Goal: Communication & Community: Answer question/provide support

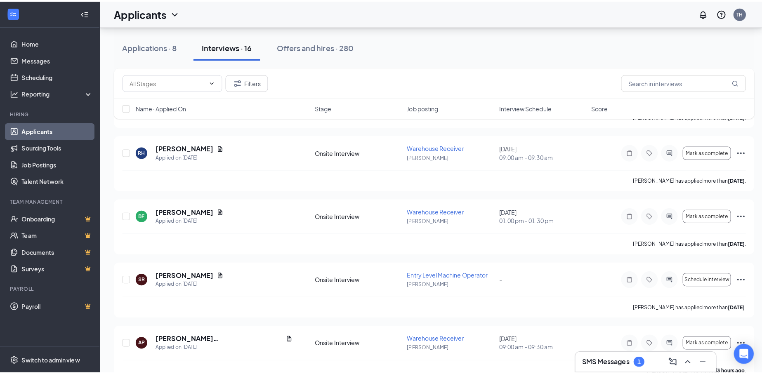
scroll to position [206, 0]
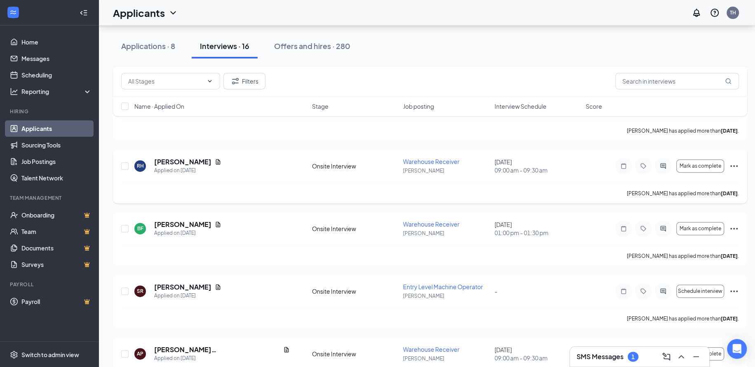
click at [664, 165] on icon "ActiveChat" at bounding box center [663, 165] width 5 height 5
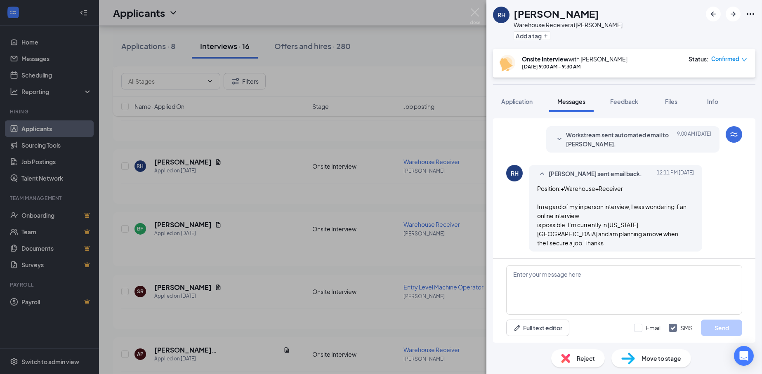
scroll to position [138, 0]
click at [599, 289] on textarea at bounding box center [624, 289] width 236 height 49
type textarea "Can you do a zoom or teams call?"
click at [645, 329] on input "Email" at bounding box center [647, 328] width 26 height 8
checkbox input "true"
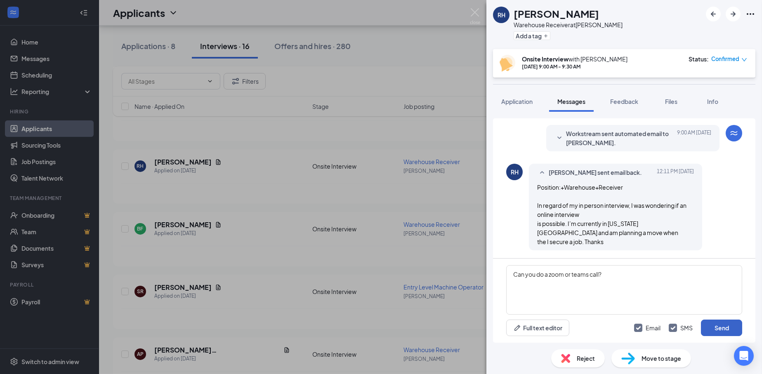
click at [716, 326] on button "Send" at bounding box center [721, 328] width 41 height 16
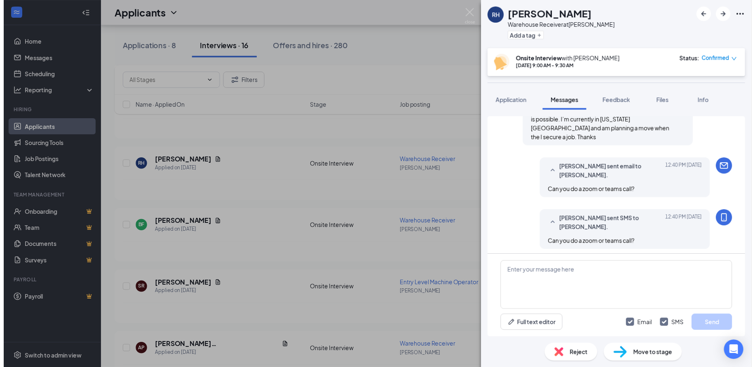
scroll to position [243, 0]
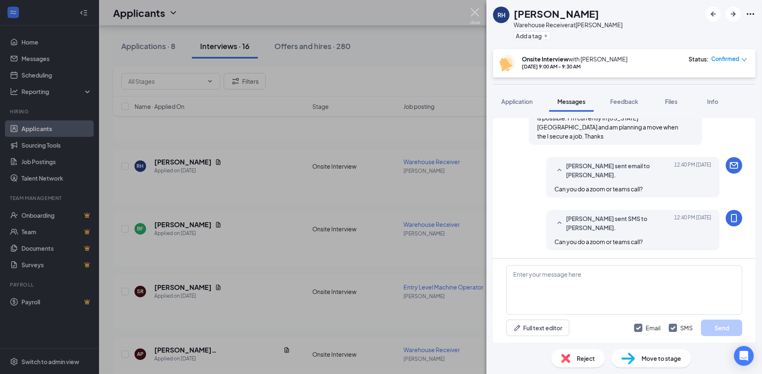
click at [471, 15] on img at bounding box center [475, 16] width 10 height 16
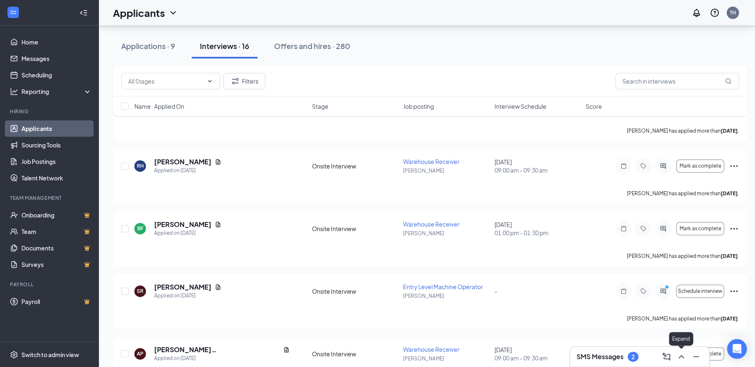
click at [682, 355] on icon "ChevronUp" at bounding box center [682, 357] width 10 height 10
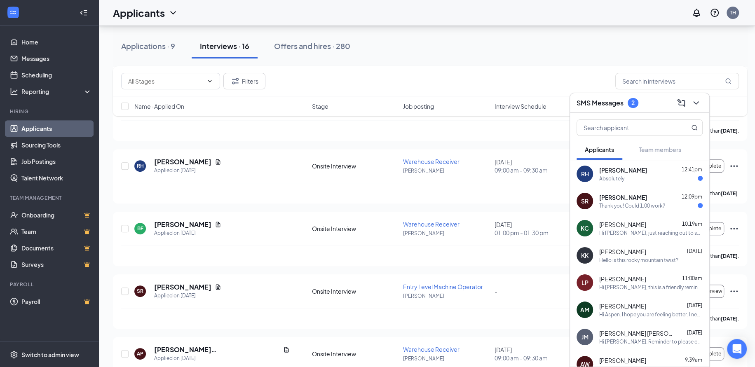
click at [635, 201] on span "[PERSON_NAME]" at bounding box center [624, 197] width 48 height 8
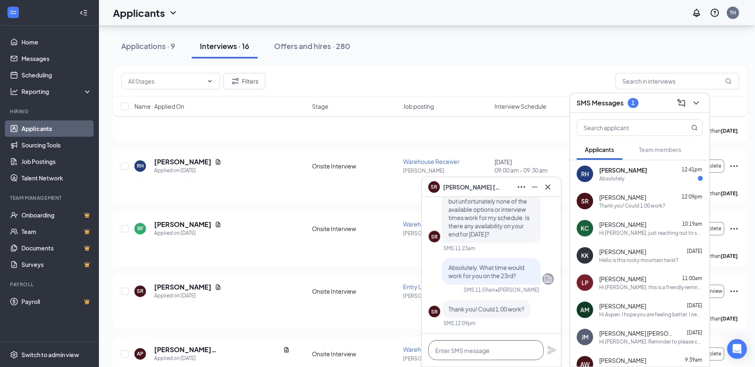
click at [497, 353] on textarea at bounding box center [485, 351] width 115 height 20
type textarea "Yes, I will schedule that for you."
click at [553, 349] on icon "Plane" at bounding box center [552, 350] width 9 height 9
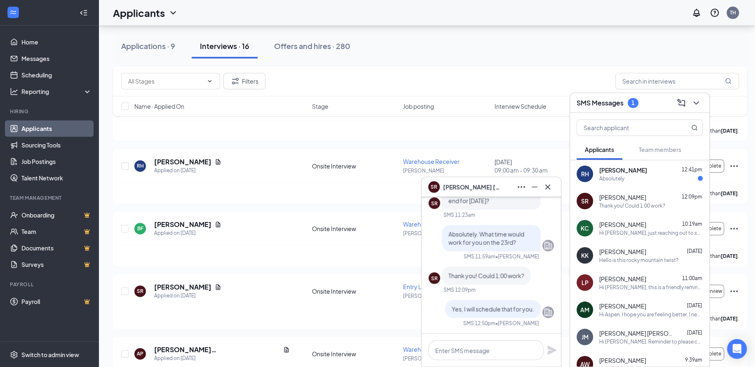
click at [613, 173] on span "[PERSON_NAME]" at bounding box center [624, 170] width 48 height 8
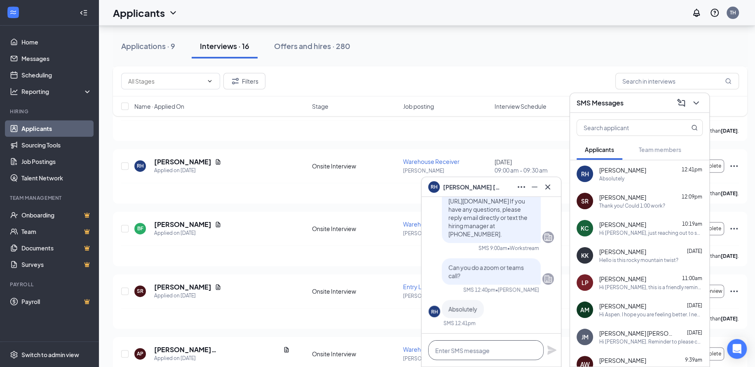
click at [487, 353] on textarea at bounding box center [485, 351] width 115 height 20
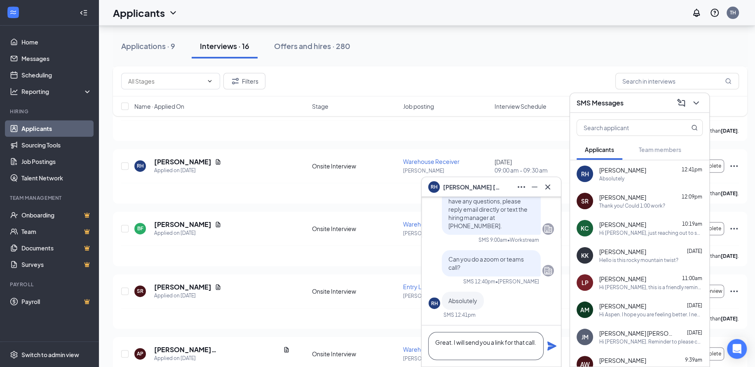
type textarea "Great. I will send you a link for that call."
click at [553, 349] on icon "Plane" at bounding box center [552, 346] width 10 height 10
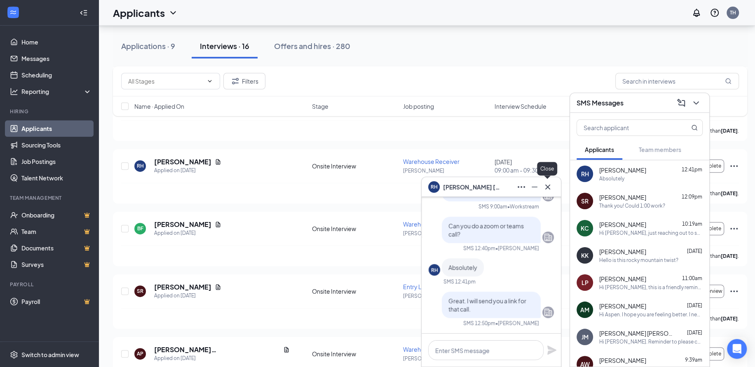
click at [549, 187] on icon "Cross" at bounding box center [548, 187] width 10 height 10
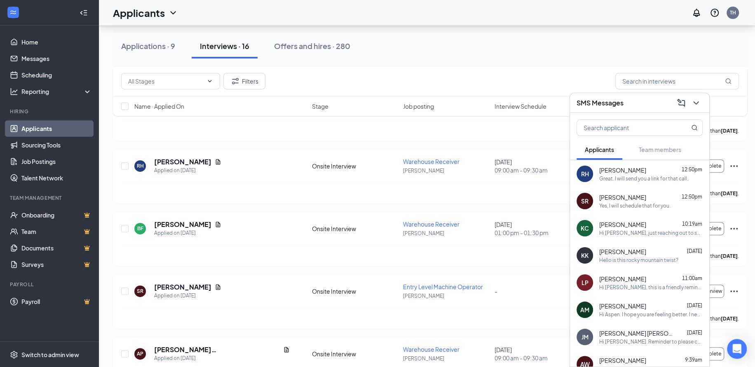
click at [695, 103] on icon "ChevronDown" at bounding box center [696, 102] width 5 height 3
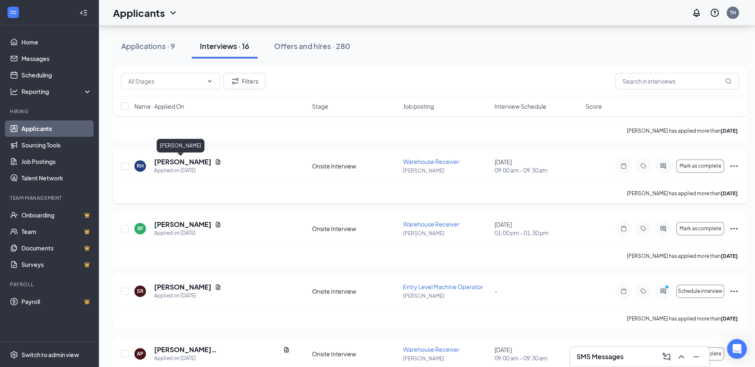
click at [180, 158] on h5 "[PERSON_NAME]" at bounding box center [182, 162] width 57 height 9
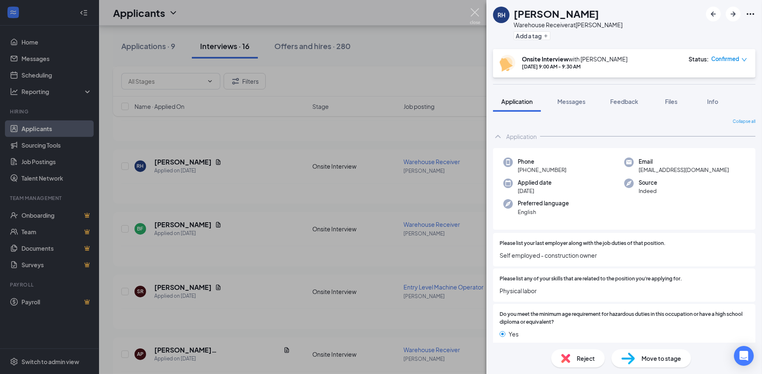
click at [473, 11] on img at bounding box center [475, 16] width 10 height 16
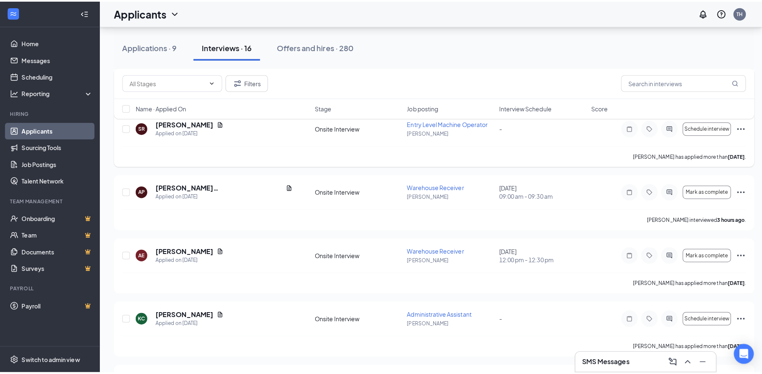
scroll to position [330, 0]
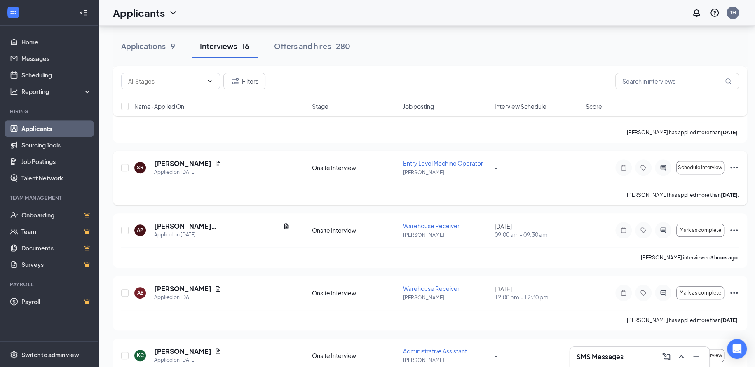
click at [660, 166] on icon "ActiveChat" at bounding box center [663, 168] width 10 height 7
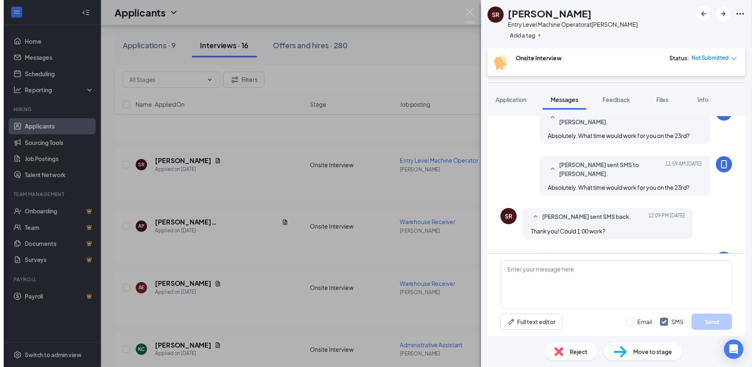
scroll to position [216, 0]
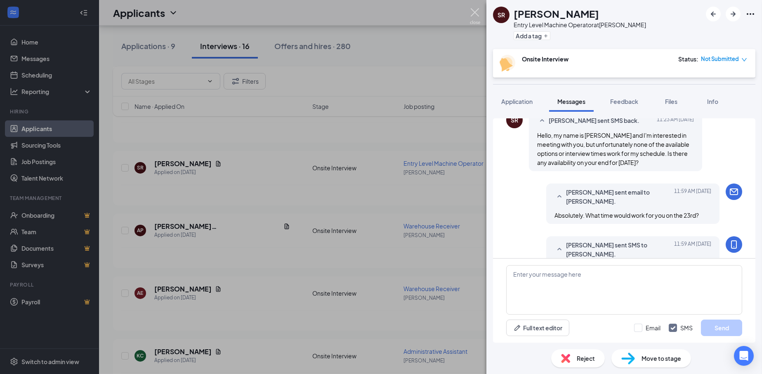
click at [471, 14] on img at bounding box center [475, 16] width 10 height 16
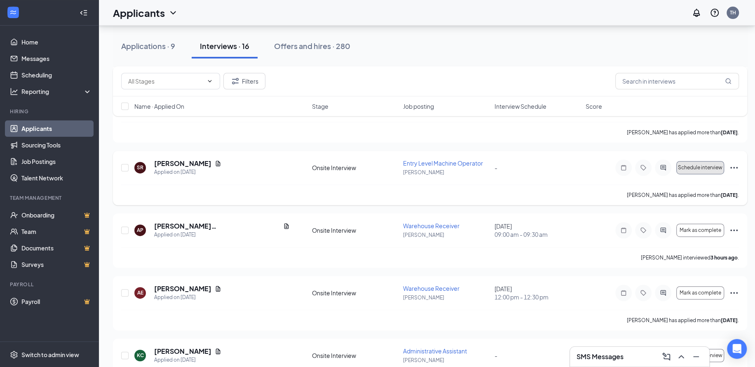
click at [710, 167] on span "Schedule interview" at bounding box center [700, 168] width 45 height 6
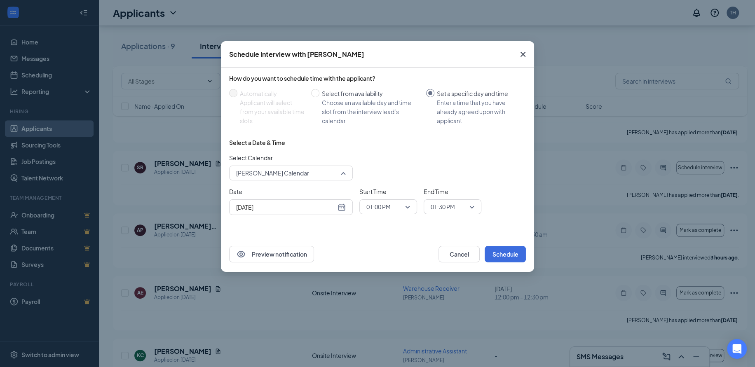
click at [301, 171] on span "[PERSON_NAME] Calendar" at bounding box center [272, 173] width 73 height 12
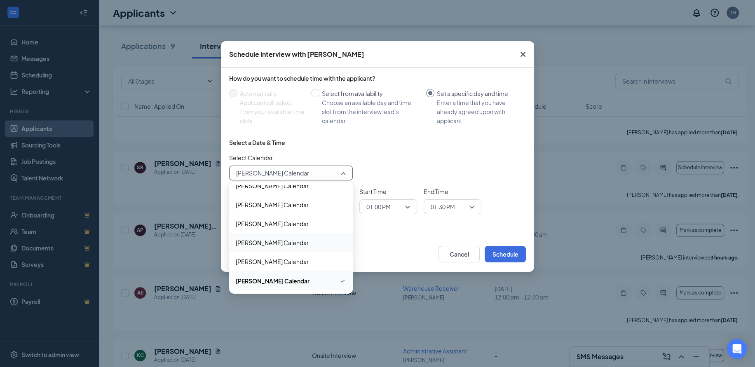
click at [283, 240] on span "[PERSON_NAME] Calendar" at bounding box center [272, 242] width 73 height 9
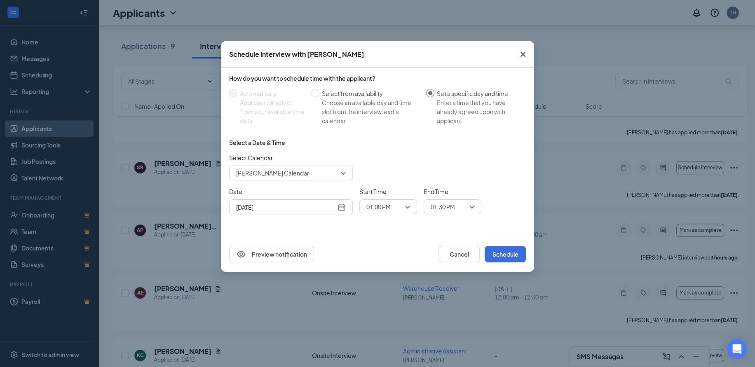
click at [342, 207] on div "[DATE]" at bounding box center [291, 207] width 110 height 9
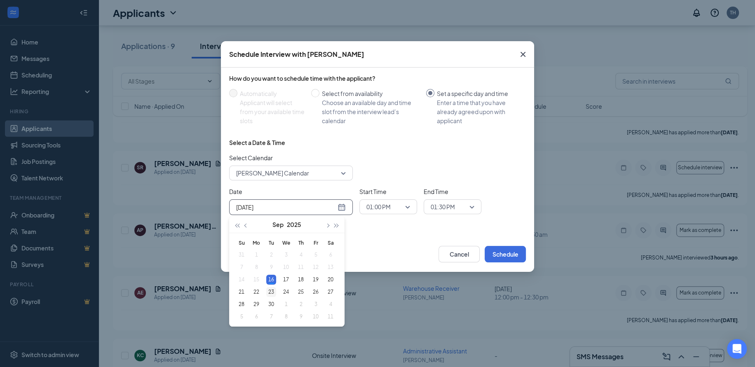
type input "[DATE]"
click at [270, 293] on div "23" at bounding box center [271, 292] width 10 height 10
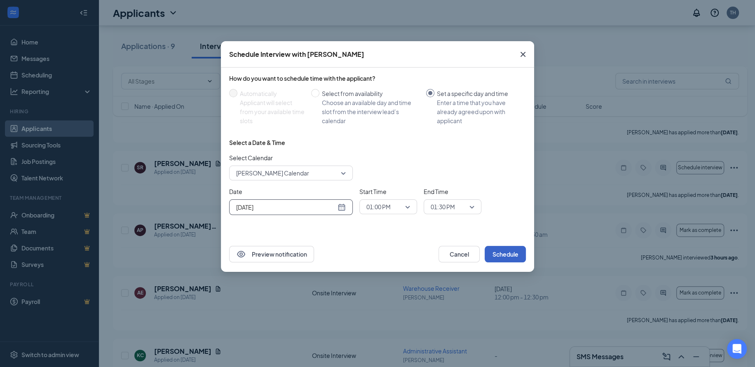
click at [511, 250] on button "Schedule" at bounding box center [505, 254] width 41 height 16
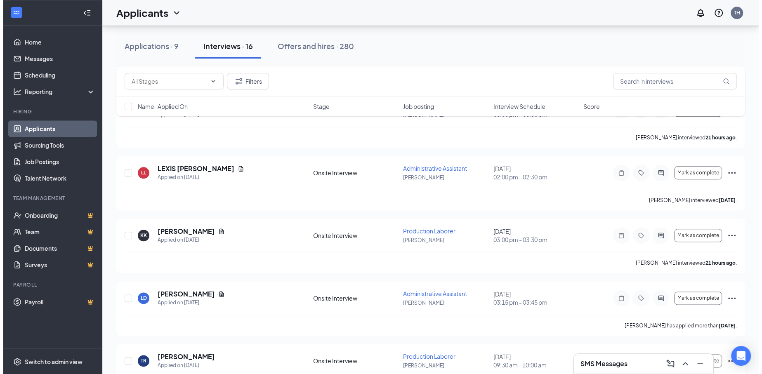
scroll to position [813, 0]
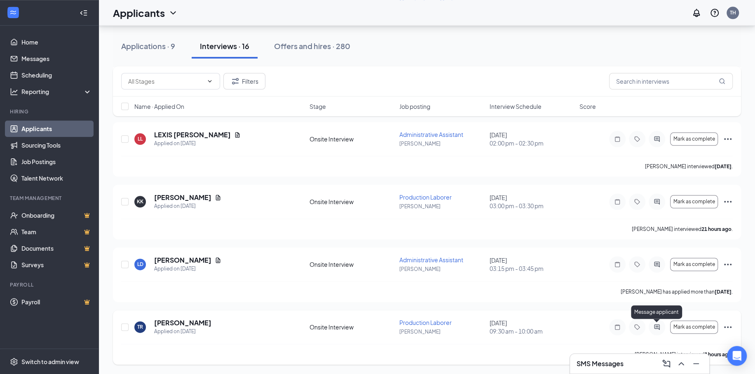
click at [658, 325] on icon "ActiveChat" at bounding box center [657, 327] width 10 height 7
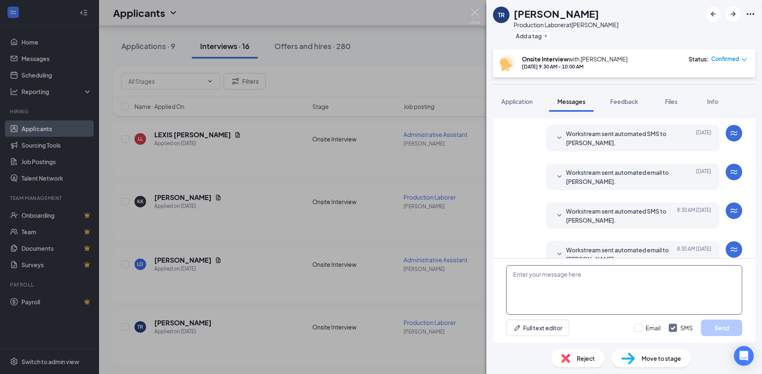
scroll to position [259, 0]
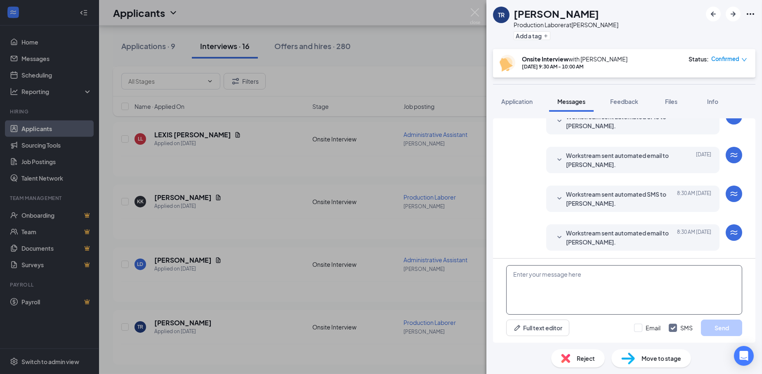
click at [566, 290] on textarea at bounding box center [624, 289] width 236 height 49
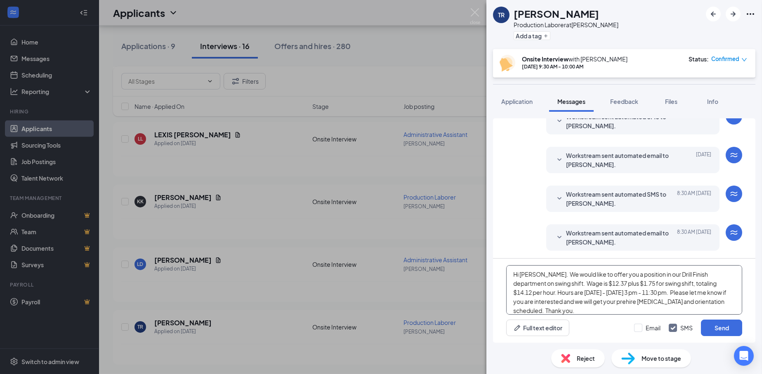
scroll to position [5, 0]
drag, startPoint x: 541, startPoint y: 273, endPoint x: 570, endPoint y: 313, distance: 49.6
click at [570, 313] on textarea "Hi [PERSON_NAME]. We would like to offer you a position in our Drill Finish dep…" at bounding box center [624, 289] width 236 height 49
click at [572, 312] on textarea "Hi [PERSON_NAME]. We would like to offer you a position in our Drill Finish dep…" at bounding box center [624, 289] width 236 height 49
type textarea "Hi [PERSON_NAME]. We would like to offer you a position in our Drill Finish dep…"
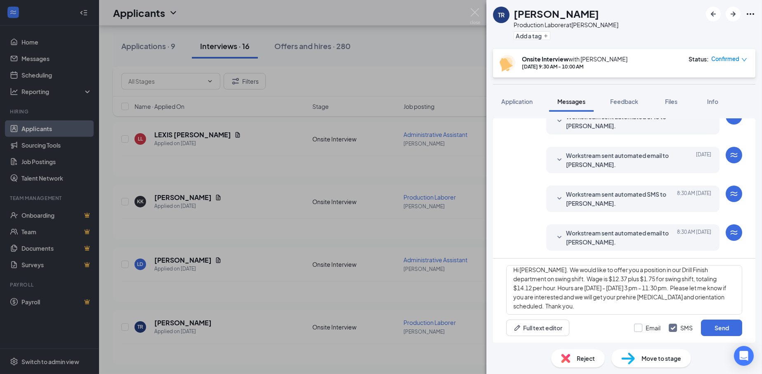
click at [641, 327] on input "Email" at bounding box center [647, 328] width 26 height 8
checkbox input "true"
click at [726, 324] on button "Send" at bounding box center [721, 328] width 41 height 16
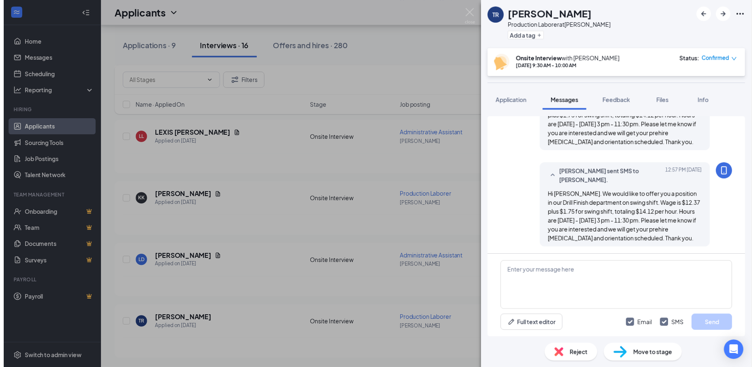
scroll to position [455, 0]
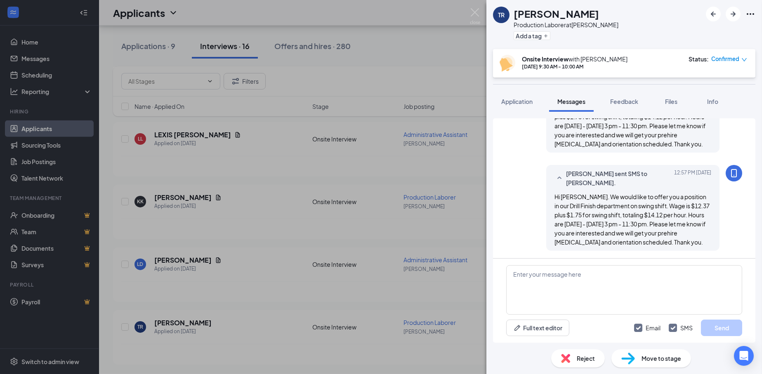
click at [473, 6] on div "TR [PERSON_NAME] Production Laborer at Ronan Add a tag Onsite Interview with [P…" at bounding box center [381, 187] width 762 height 374
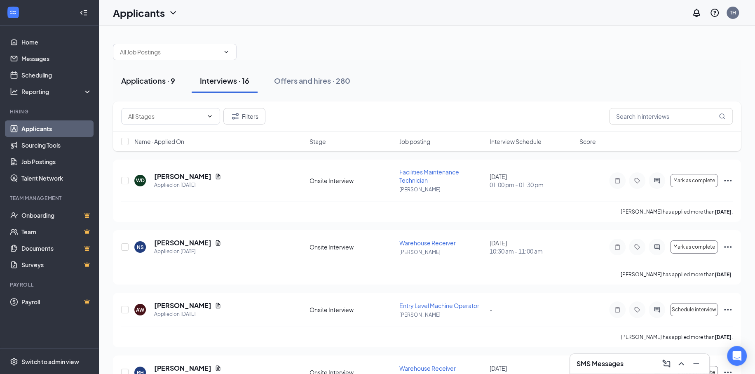
click at [155, 79] on div "Applications · 9" at bounding box center [148, 80] width 54 height 10
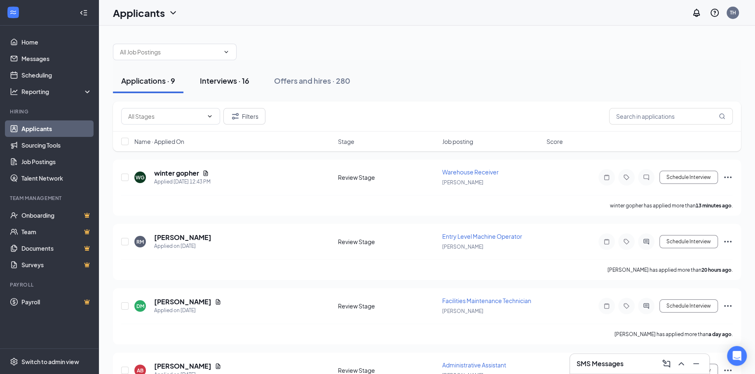
click at [217, 83] on div "Interviews · 16" at bounding box center [224, 80] width 49 height 10
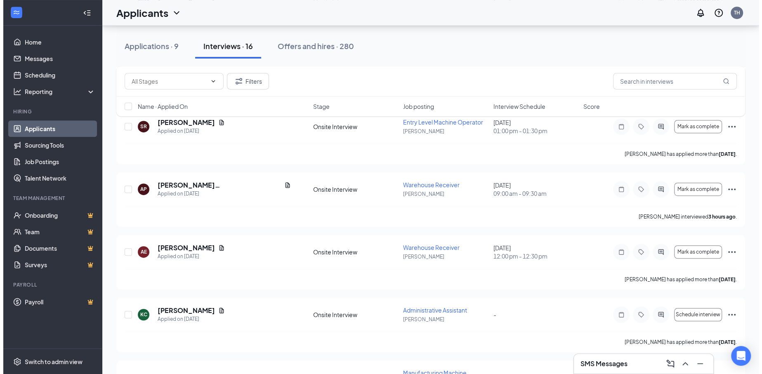
scroll to position [277, 0]
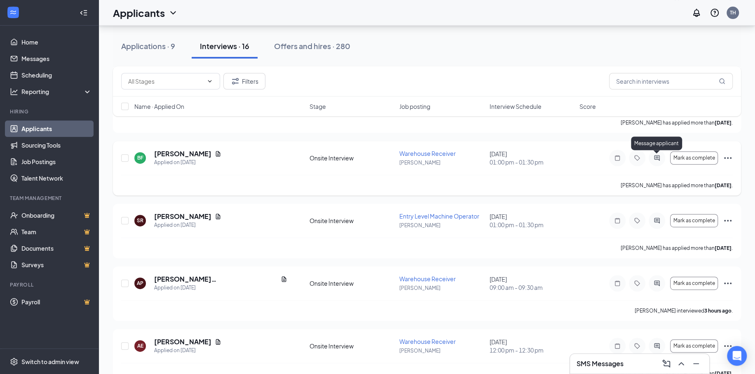
click at [658, 157] on icon "ActiveChat" at bounding box center [657, 158] width 10 height 7
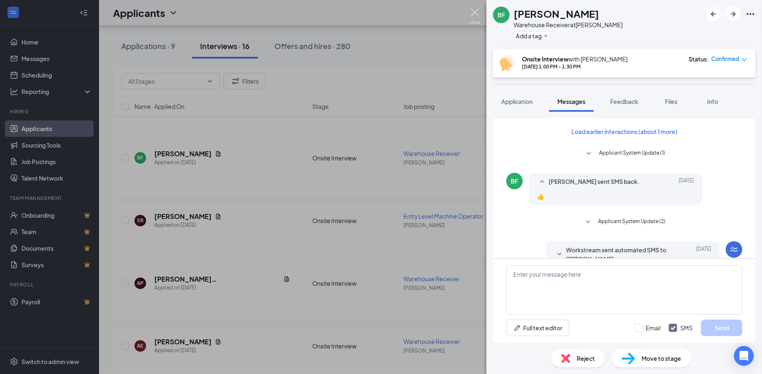
click at [475, 12] on img at bounding box center [475, 16] width 10 height 16
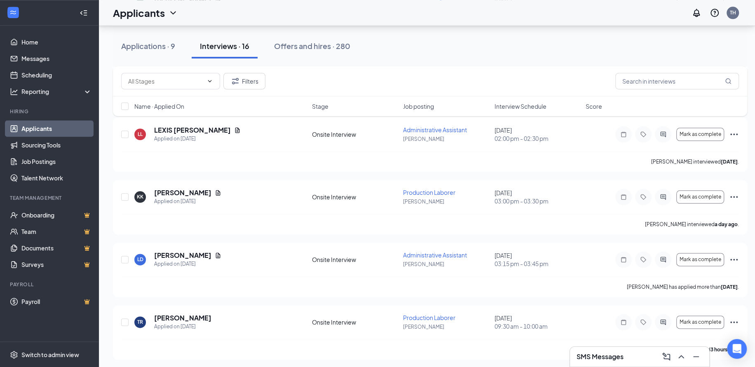
scroll to position [819, 0]
drag, startPoint x: 188, startPoint y: 191, endPoint x: 214, endPoint y: 193, distance: 25.6
click at [188, 191] on h5 "[PERSON_NAME]" at bounding box center [182, 191] width 57 height 9
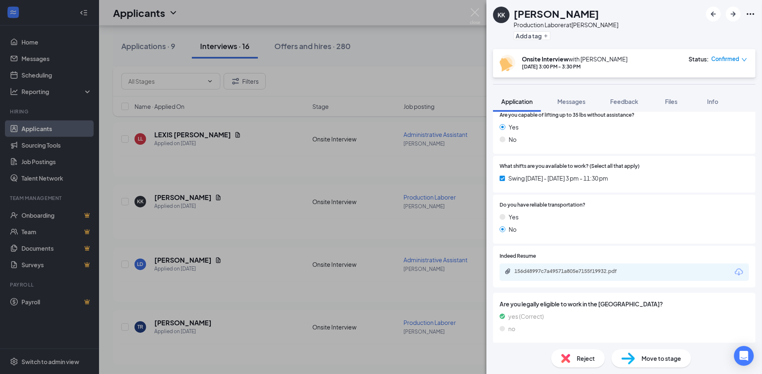
scroll to position [320, 0]
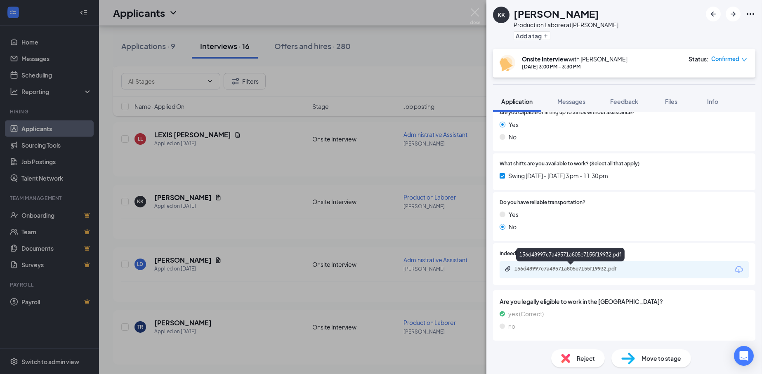
click at [580, 270] on div "156d48997c7a49571a805e7155f19932.pdf" at bounding box center [571, 269] width 115 height 7
click at [477, 9] on img at bounding box center [475, 16] width 10 height 16
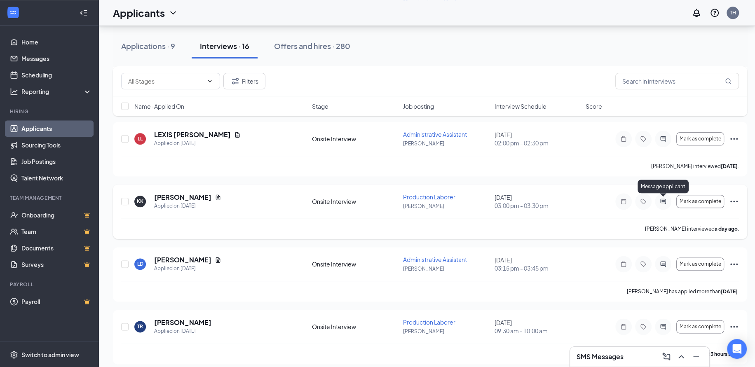
click at [660, 198] on icon "ActiveChat" at bounding box center [663, 201] width 10 height 7
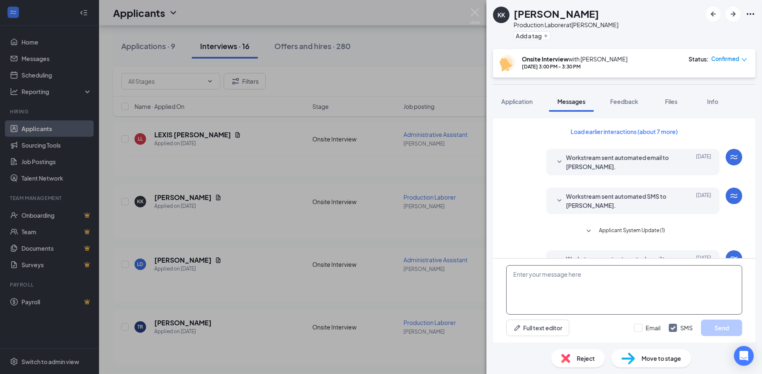
scroll to position [265, 0]
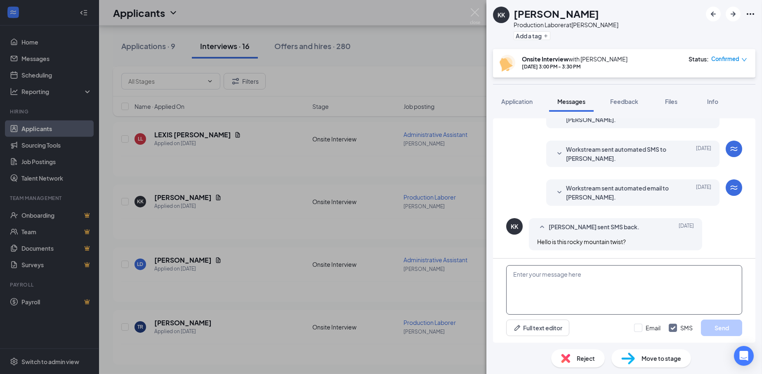
click at [618, 288] on textarea at bounding box center [624, 289] width 236 height 49
paste textarea "We would like to offer you a position in our Drill Finish department on swing s…"
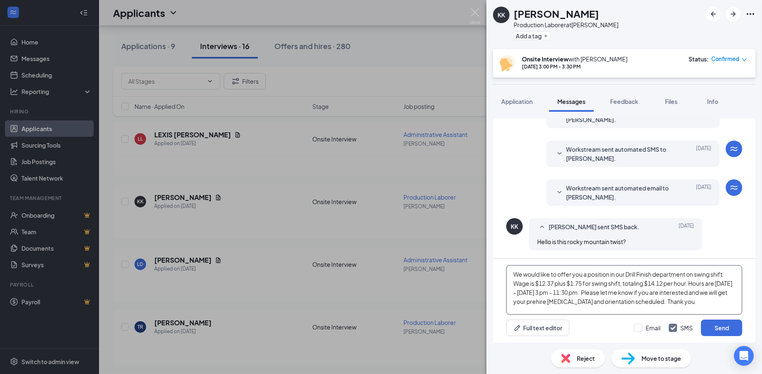
click at [511, 274] on textarea "We would like to offer you a position in our Drill Finish department on swing s…" at bounding box center [624, 289] width 236 height 49
type textarea "Kelvon, We would like to offer you a position in our Drill Finish department on…"
click at [641, 325] on input "Email" at bounding box center [647, 328] width 26 height 8
checkbox input "true"
click at [705, 332] on button "Send" at bounding box center [721, 328] width 41 height 16
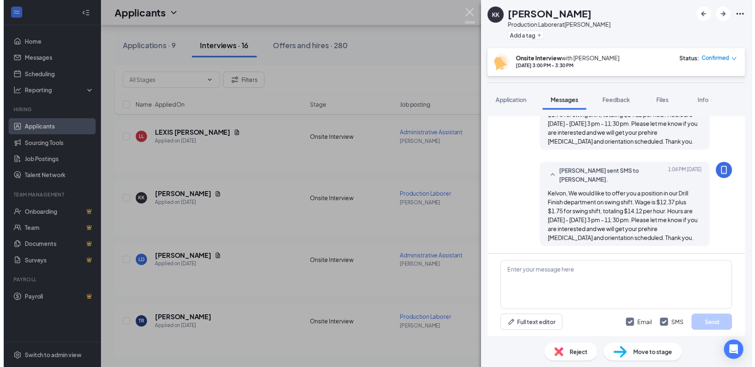
scroll to position [461, 0]
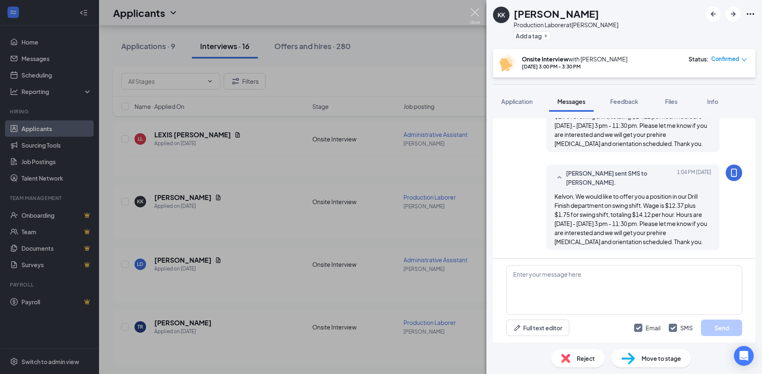
click at [473, 13] on img at bounding box center [475, 16] width 10 height 16
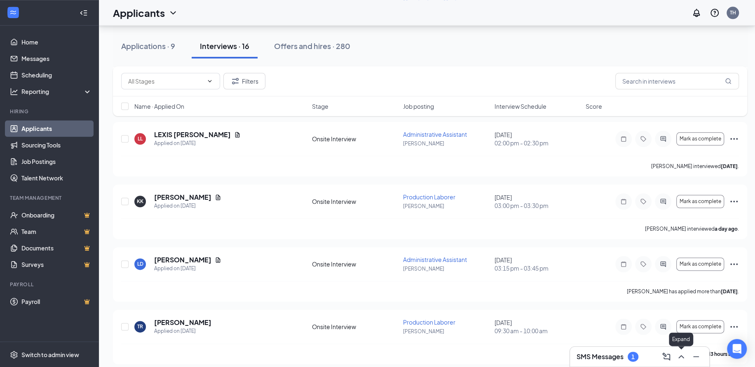
click at [682, 353] on icon "ChevronUp" at bounding box center [682, 357] width 10 height 10
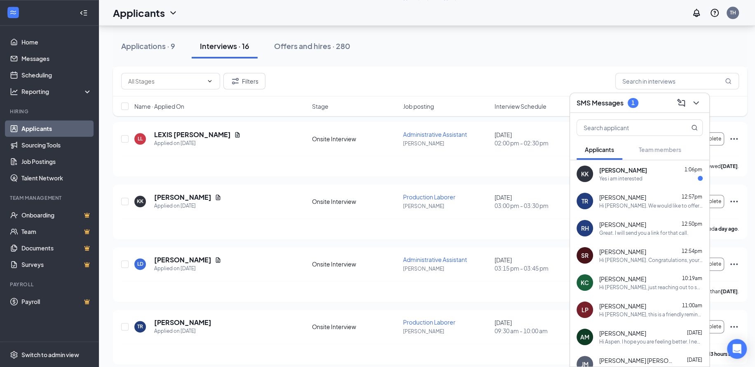
click at [637, 176] on div "Yes i am interested" at bounding box center [621, 178] width 43 height 7
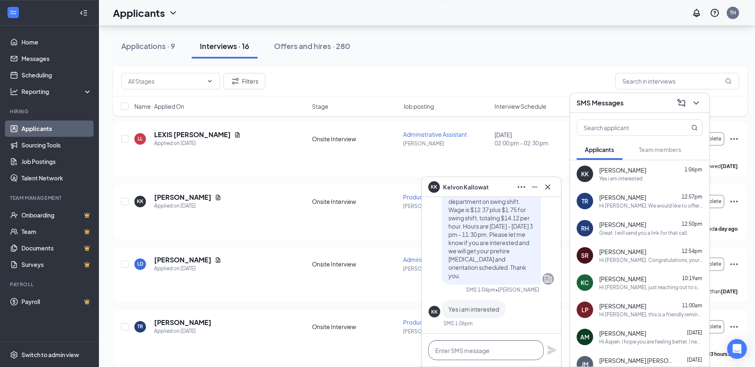
click at [499, 349] on textarea at bounding box center [485, 351] width 115 height 20
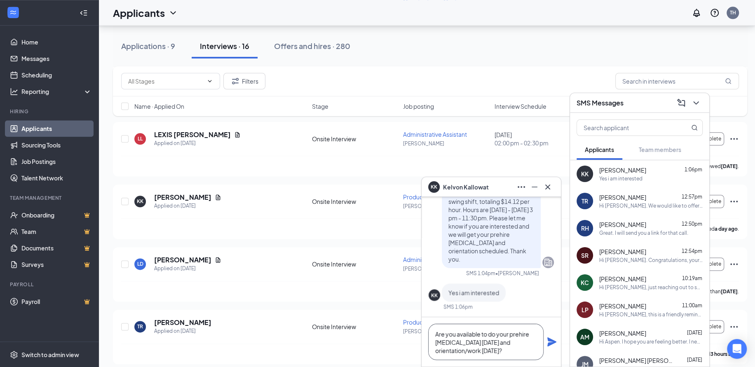
type textarea "Are you available to do your prehire [MEDICAL_DATA] [DATE] and orientation/work…"
click at [549, 343] on icon "Plane" at bounding box center [552, 342] width 9 height 9
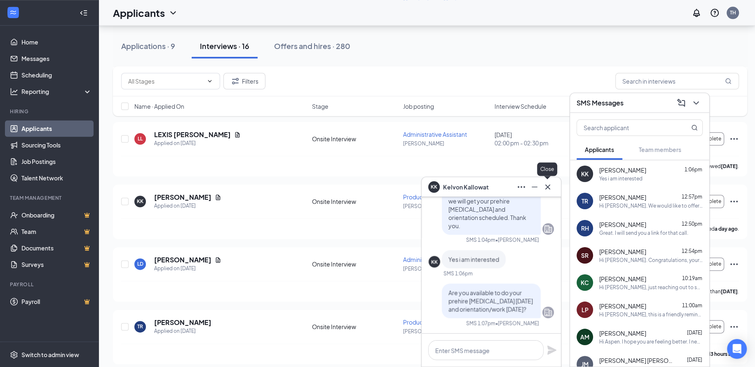
click at [546, 187] on icon "Cross" at bounding box center [548, 187] width 10 height 10
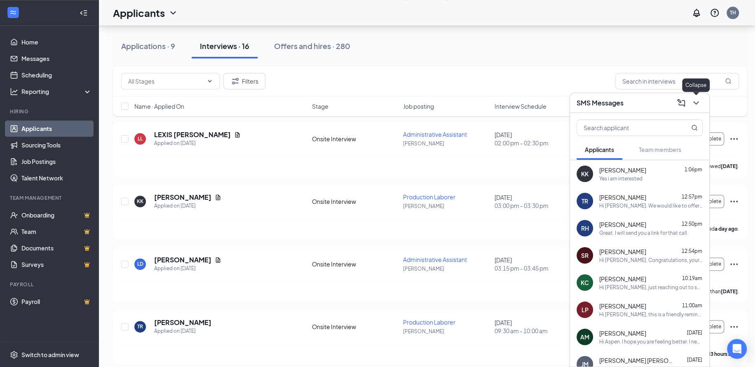
click at [700, 104] on icon "ChevronDown" at bounding box center [696, 103] width 10 height 10
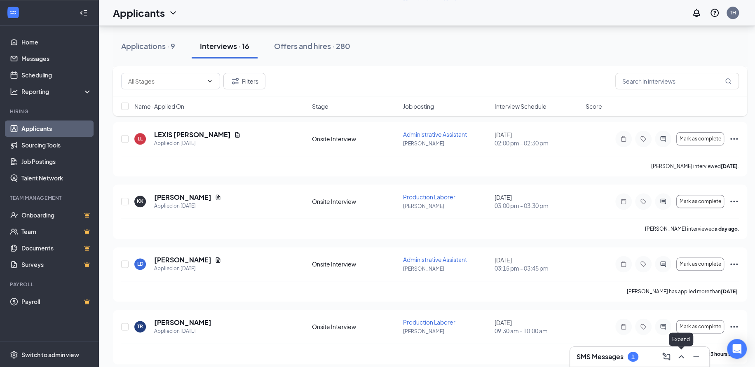
click at [681, 357] on icon "ChevronUp" at bounding box center [682, 357] width 10 height 10
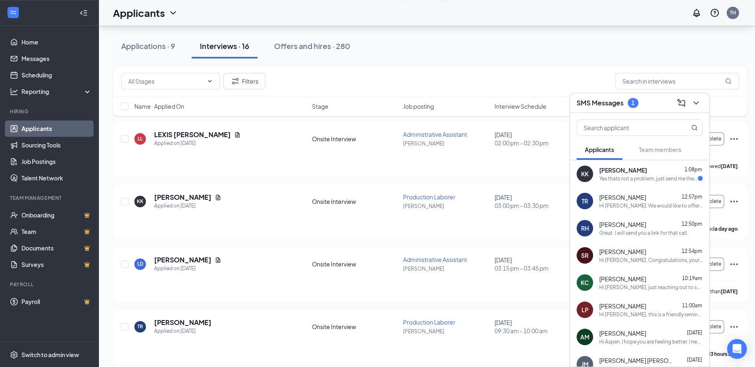
click at [637, 174] on span "[PERSON_NAME]" at bounding box center [624, 170] width 48 height 8
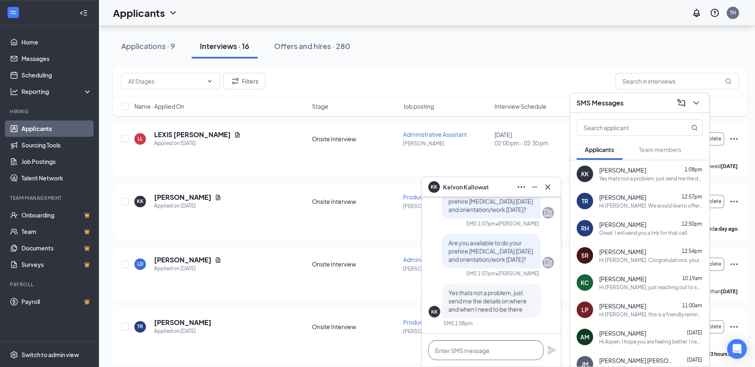
click at [483, 347] on textarea at bounding box center [485, 351] width 115 height 20
type textarea "Great. Your prehire [MEDICAL_DATA] is"
click at [623, 178] on div "Hi. I would love to have the position and shift" at bounding box center [649, 178] width 99 height 7
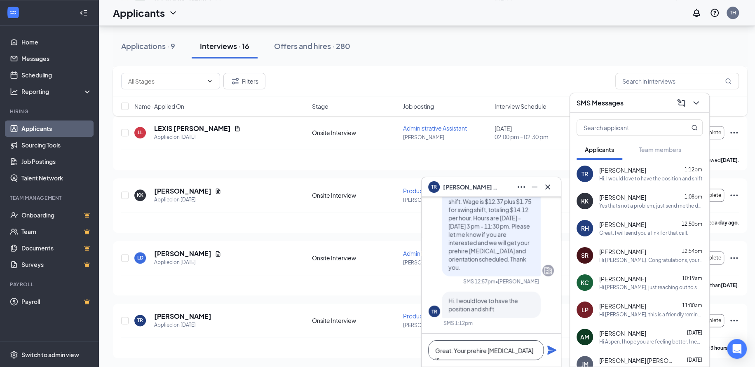
scroll to position [0, 0]
drag, startPoint x: 529, startPoint y: 349, endPoint x: 427, endPoint y: 356, distance: 102.5
click at [427, 356] on div "Great. Your prehire [MEDICAL_DATA] is" at bounding box center [491, 350] width 139 height 33
click at [550, 188] on icon "Cross" at bounding box center [548, 187] width 10 height 10
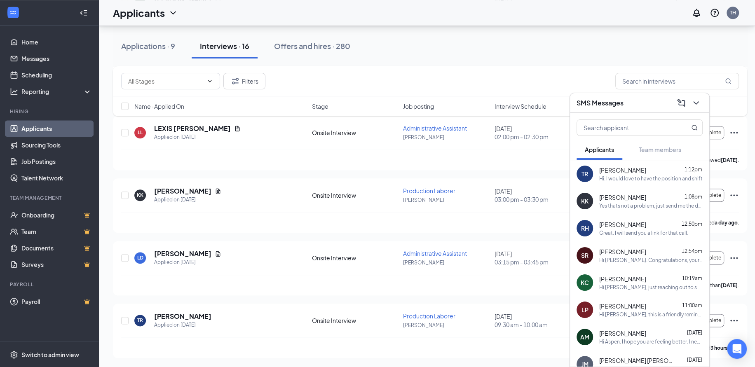
click at [657, 200] on div "[PERSON_NAME] 1:08pm" at bounding box center [651, 197] width 103 height 8
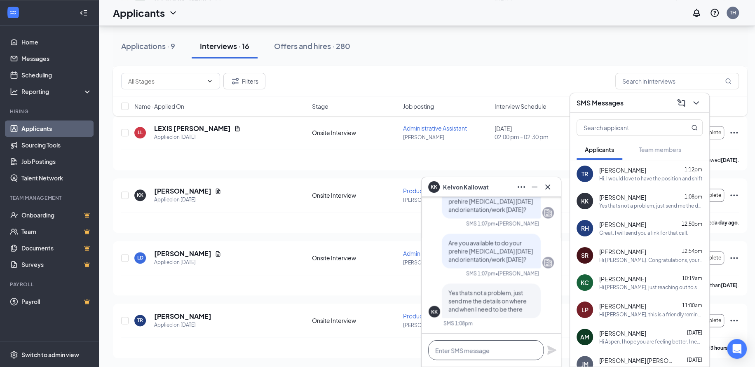
click at [472, 355] on textarea at bounding box center [485, 351] width 115 height 20
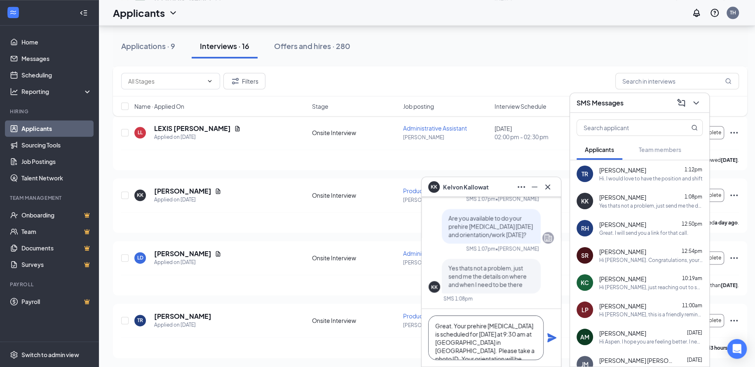
drag, startPoint x: 529, startPoint y: 348, endPoint x: 434, endPoint y: 320, distance: 99.1
click at [434, 320] on textarea "Great. Your prehire [MEDICAL_DATA] is scheduled for [DATE] at 9:30 am at [GEOGR…" at bounding box center [485, 338] width 115 height 45
click at [540, 324] on textarea "Great. Your prehire [MEDICAL_DATA] is scheduled for [DATE] at 9:30 am at [GEOGR…" at bounding box center [485, 338] width 115 height 45
type textarea "Great. Your prehire [MEDICAL_DATA] is scheduled for [DATE] at 9:30 am at [GEOGR…"
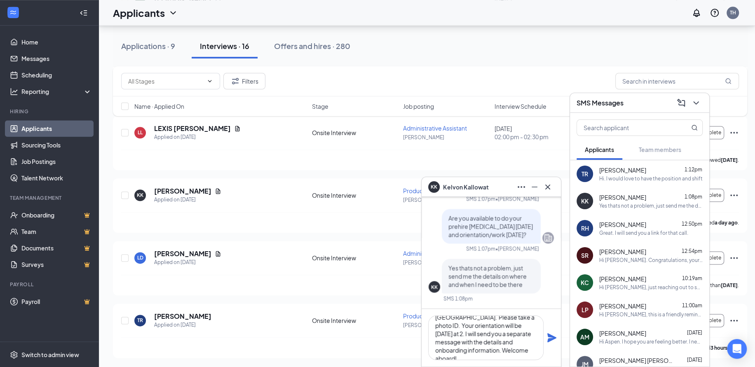
click at [549, 337] on icon "Plane" at bounding box center [552, 338] width 9 height 9
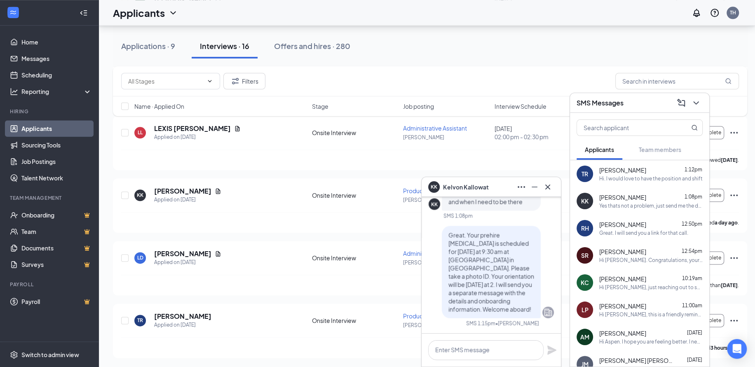
scroll to position [0, 0]
click at [633, 184] on div "TR [PERSON_NAME] 1:12pm Hi. I would love to have the position and shift" at bounding box center [639, 173] width 139 height 27
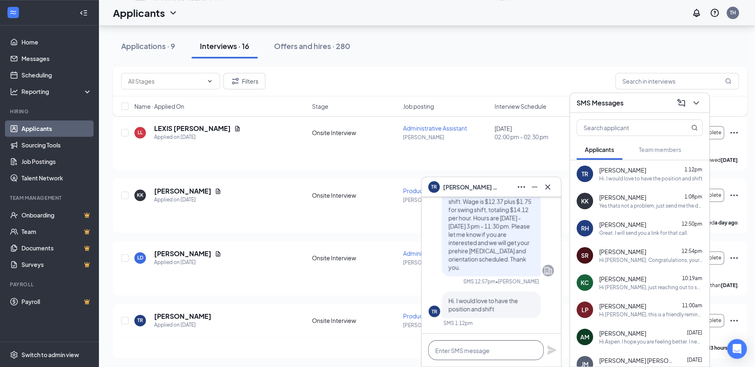
click at [482, 352] on textarea at bounding box center [485, 351] width 115 height 20
paste textarea "Great. Your prehire [MEDICAL_DATA] is scheduled for [DATE] at 9:30 am at [GEOGR…"
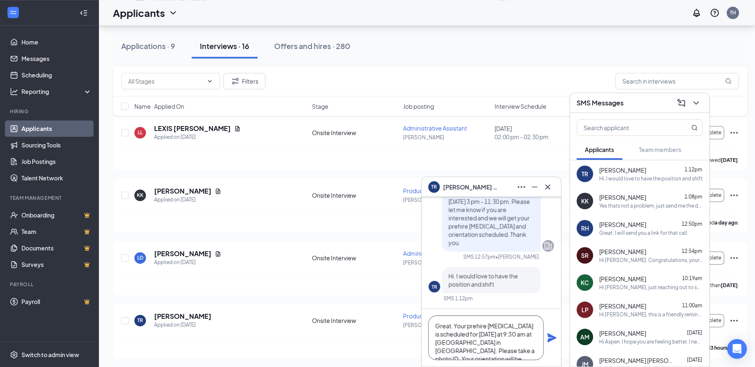
click at [450, 325] on textarea "Great. Your prehire [MEDICAL_DATA] is scheduled for [DATE] at 9:30 am at [GEOGR…" at bounding box center [485, 338] width 115 height 45
drag, startPoint x: 508, startPoint y: 333, endPoint x: 522, endPoint y: 332, distance: 14.1
click at [522, 332] on textarea "Great! Your prehire [MEDICAL_DATA] is scheduled for [DATE] at 9:30 am at [GEOGR…" at bounding box center [485, 338] width 115 height 45
click at [526, 325] on textarea "Great! Your prehire [MEDICAL_DATA] is scheduled for [DATE] at 10 am at [GEOGRAP…" at bounding box center [485, 338] width 115 height 45
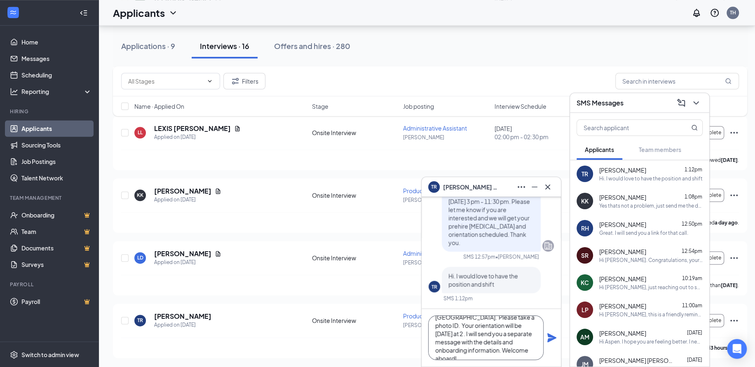
scroll to position [33, 0]
click at [466, 327] on textarea "Great! Your prehire [MEDICAL_DATA] is scheduled for [DATE] at 10 am at [GEOGRAP…" at bounding box center [485, 338] width 115 height 45
click at [516, 327] on textarea "Great! Your prehire [MEDICAL_DATA] is scheduled for [DATE] at 10 am at [GEOGRAP…" at bounding box center [485, 338] width 115 height 45
click at [520, 347] on textarea "Great! Your prehire [MEDICAL_DATA] is scheduled for [DATE] at 10 am at [GEOGRAP…" at bounding box center [485, 338] width 115 height 45
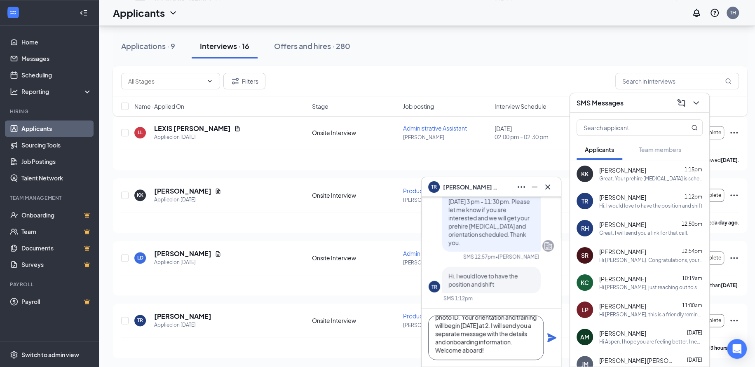
type textarea "Great! Your prehire [MEDICAL_DATA] is scheduled for [DATE] at 10 am at [GEOGRAP…"
click at [554, 336] on icon "Plane" at bounding box center [552, 338] width 9 height 9
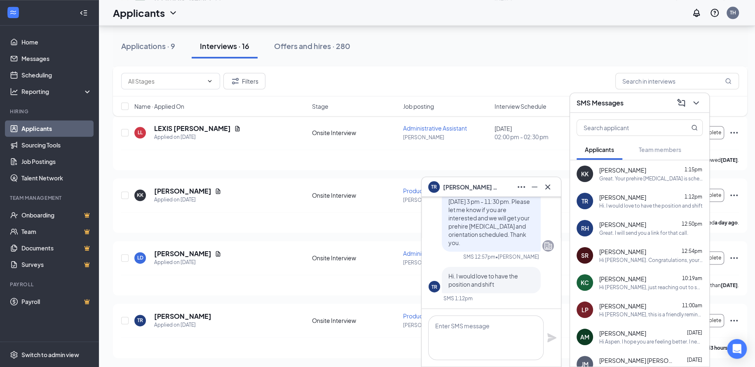
scroll to position [0, 0]
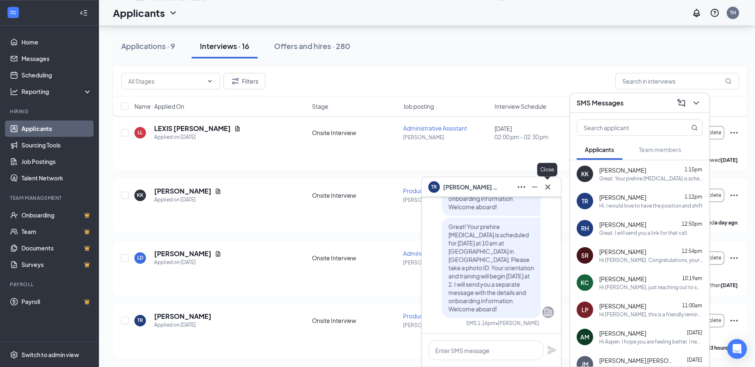
click at [549, 188] on icon "Cross" at bounding box center [548, 186] width 5 height 5
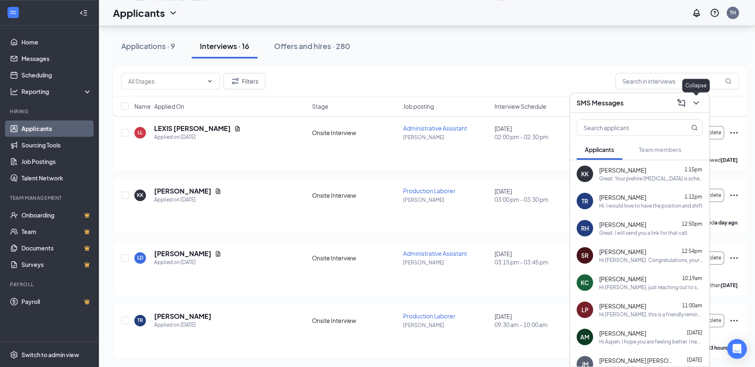
click at [693, 103] on icon "ChevronDown" at bounding box center [696, 103] width 10 height 10
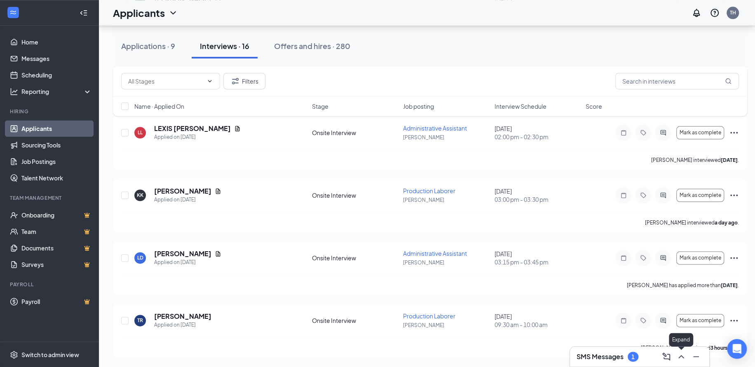
click at [677, 359] on icon "ChevronUp" at bounding box center [682, 357] width 10 height 10
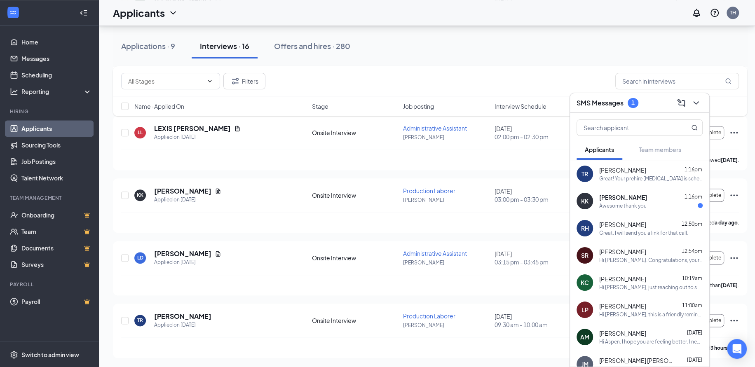
click at [644, 200] on div "[PERSON_NAME] 1:16pm" at bounding box center [651, 197] width 103 height 8
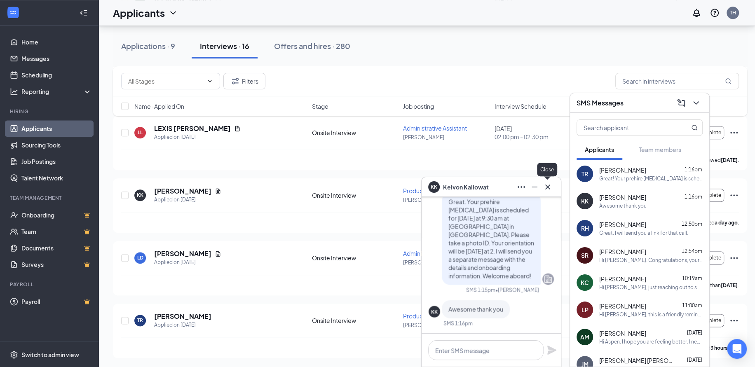
click at [550, 190] on icon "Cross" at bounding box center [548, 187] width 10 height 10
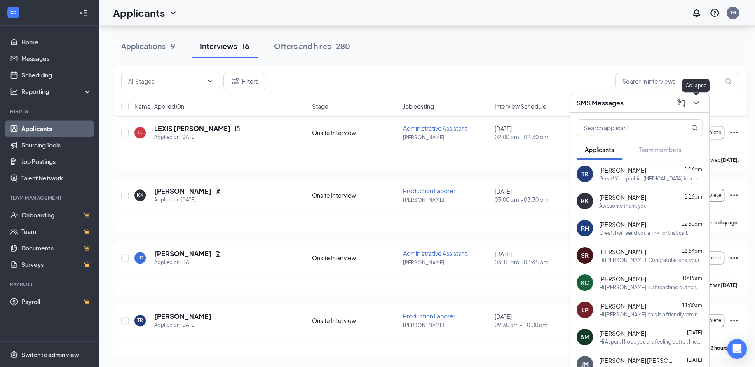
click at [698, 102] on icon "ChevronDown" at bounding box center [696, 102] width 5 height 3
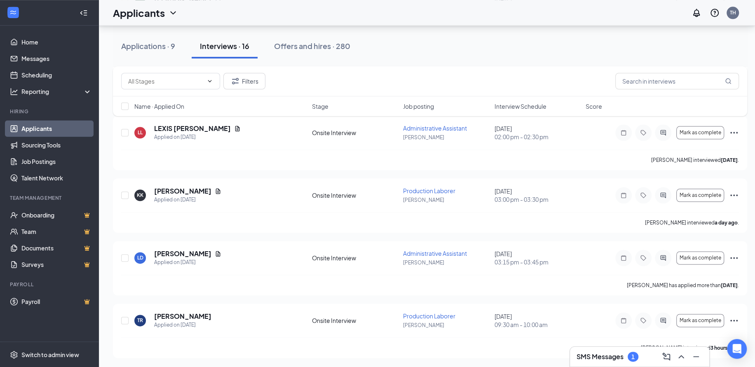
click at [674, 356] on div at bounding box center [680, 356] width 15 height 13
click at [679, 356] on icon "ChevronUp" at bounding box center [682, 357] width 10 height 10
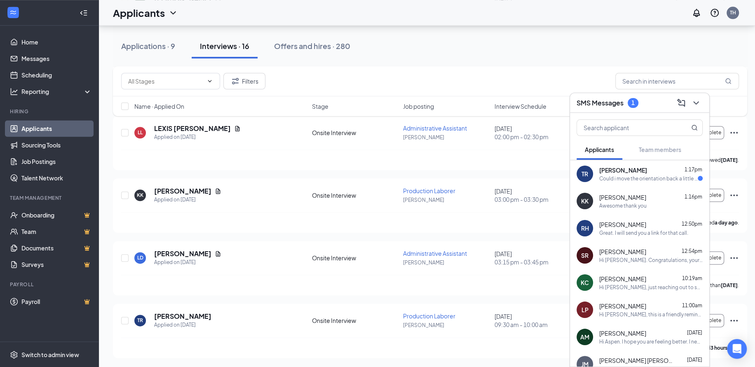
click at [611, 179] on div "Could i move the orientation back a little i would like to give my current empl…" at bounding box center [649, 178] width 99 height 7
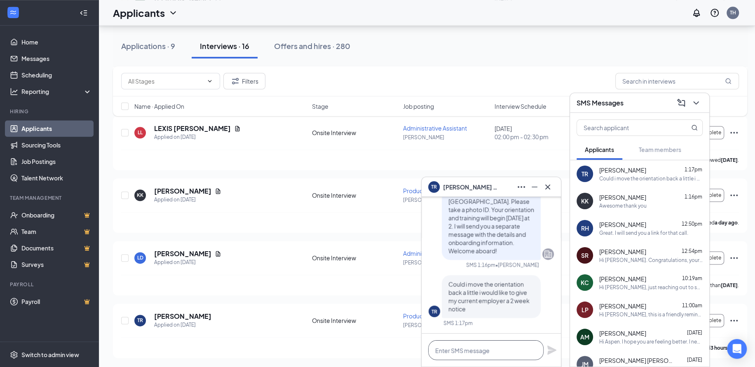
click at [498, 355] on textarea at bounding box center [485, 351] width 115 height 20
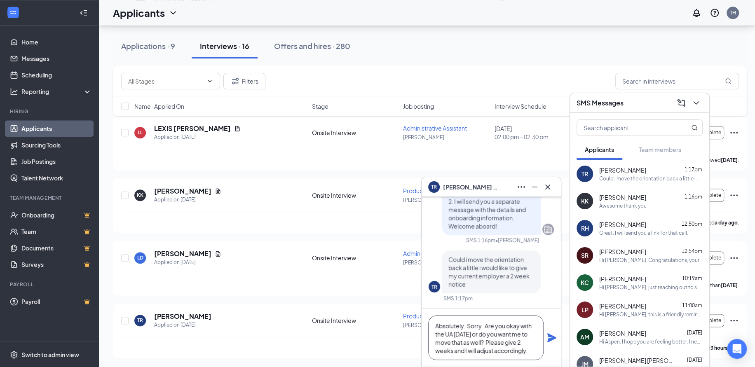
click at [482, 325] on textarea "Absolutely. Sorry. Are you okay with the UA [DATE] or do you want me to move th…" at bounding box center [485, 338] width 115 height 45
click at [516, 355] on textarea "Absolutely. Sorry, I should have asked first. Are you okay with the UA [DATE] o…" at bounding box center [485, 338] width 115 height 45
type textarea "Absolutely. Sorry, I should have asked first. Are you okay with the UA [DATE] o…"
click at [550, 339] on icon "Plane" at bounding box center [552, 338] width 9 height 9
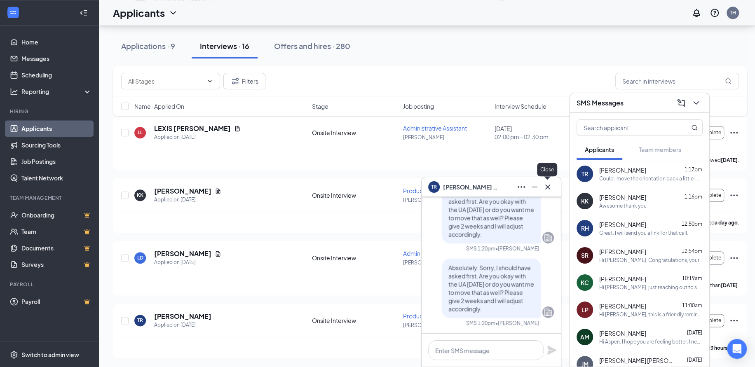
click at [550, 187] on icon "Cross" at bounding box center [548, 187] width 10 height 10
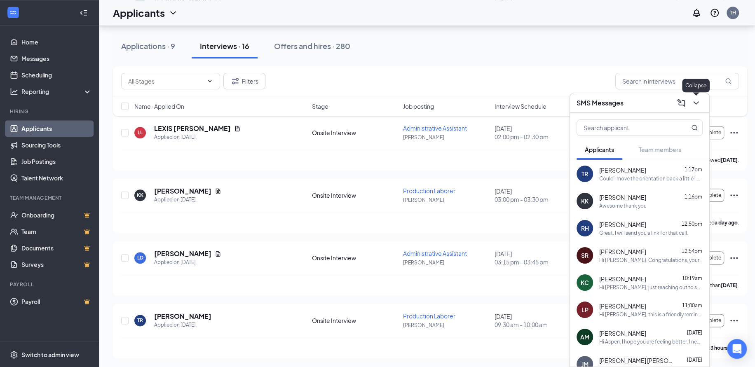
click at [698, 99] on icon "ChevronDown" at bounding box center [696, 103] width 10 height 10
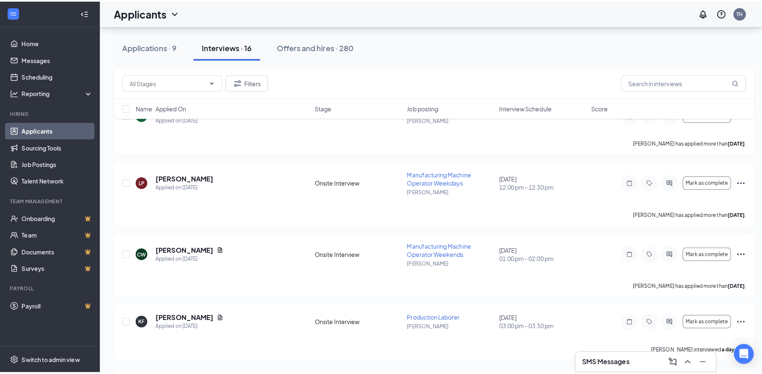
scroll to position [531, 0]
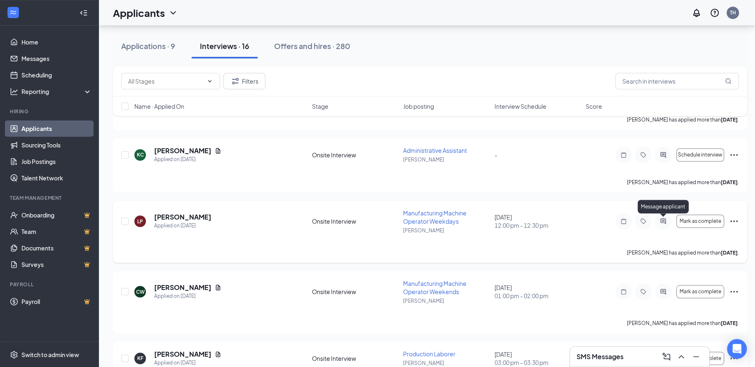
click at [661, 218] on icon "ActiveChat" at bounding box center [663, 221] width 10 height 7
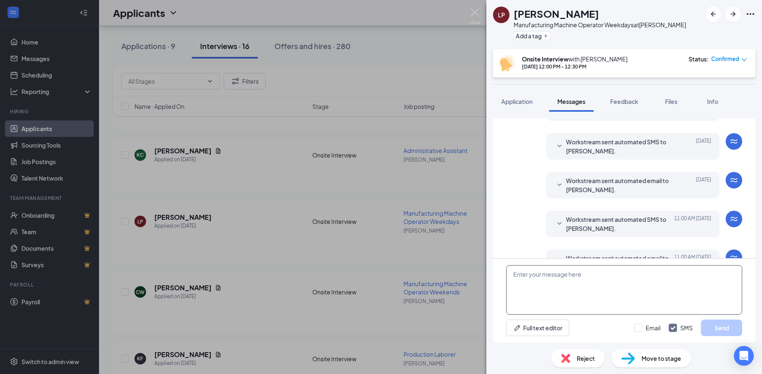
scroll to position [564, 0]
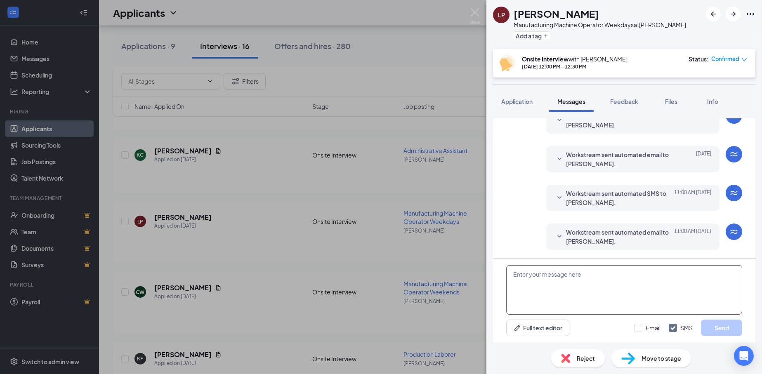
click at [593, 293] on textarea at bounding box center [624, 289] width 236 height 49
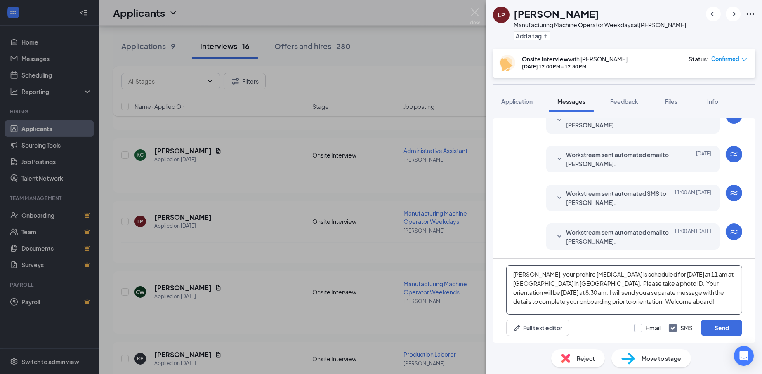
type textarea "[PERSON_NAME], your prehire [MEDICAL_DATA] is scheduled for [DATE] at 11 am at …"
click at [637, 324] on input "Email" at bounding box center [647, 328] width 26 height 8
checkbox input "true"
click at [722, 322] on button "Send" at bounding box center [721, 328] width 41 height 16
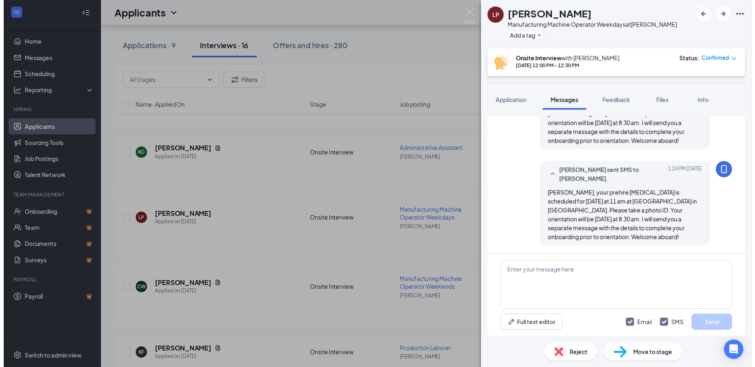
scroll to position [760, 0]
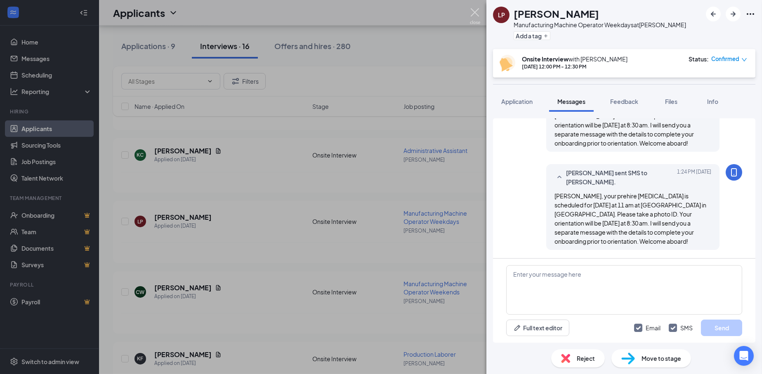
click at [477, 12] on img at bounding box center [475, 16] width 10 height 16
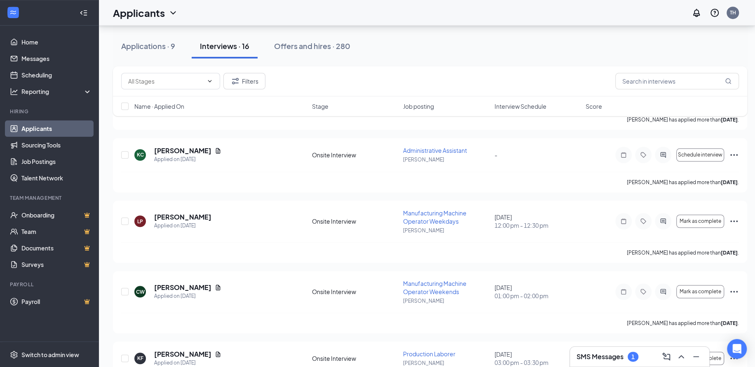
scroll to position [696, 0]
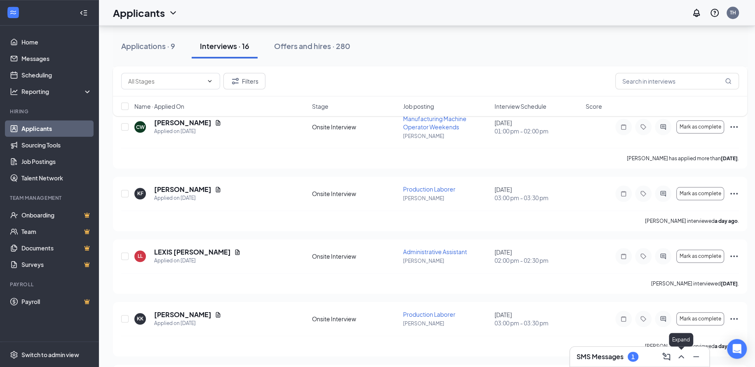
click at [682, 358] on icon "ChevronUp" at bounding box center [682, 357] width 10 height 10
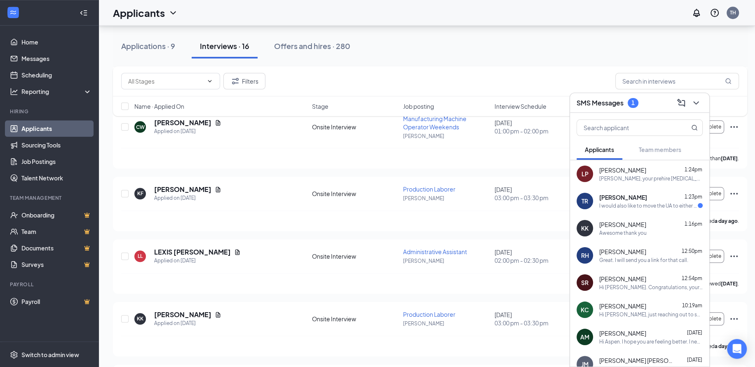
click at [629, 202] on div "I would also like to move the UA to either slightly earlier that day or the sam…" at bounding box center [649, 205] width 99 height 7
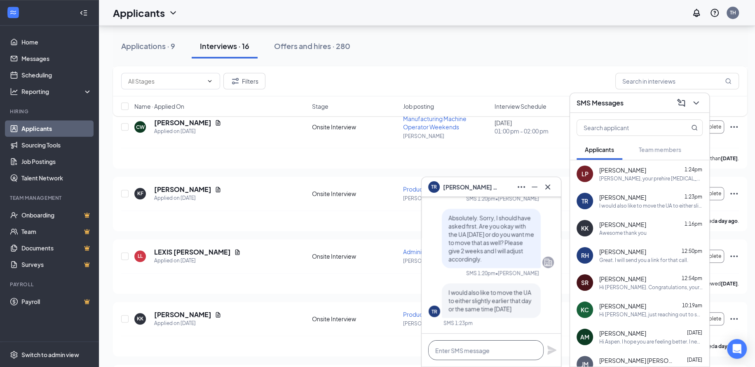
click at [526, 345] on textarea at bounding box center [485, 351] width 115 height 20
type textarea "O"
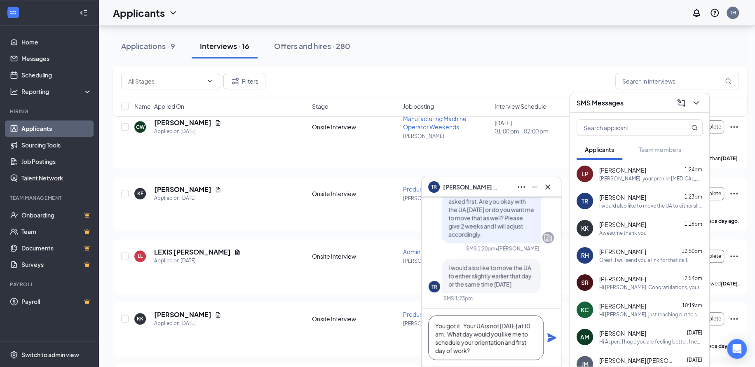
type textarea "You got it. Your UA is not [DATE] at 10 am. What day would you like me to sched…"
click at [553, 334] on icon "Plane" at bounding box center [552, 338] width 10 height 10
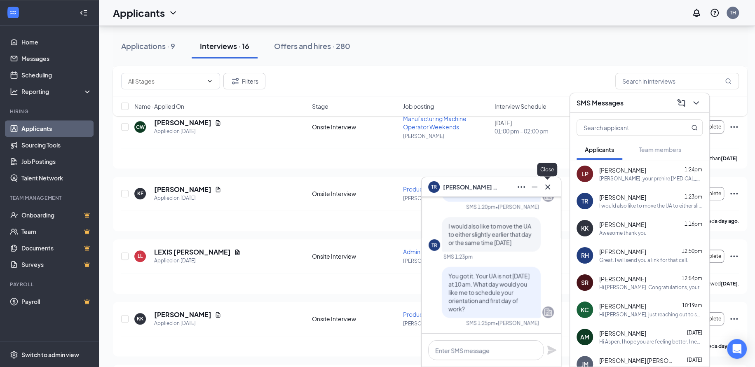
click at [548, 183] on icon "Cross" at bounding box center [548, 187] width 10 height 10
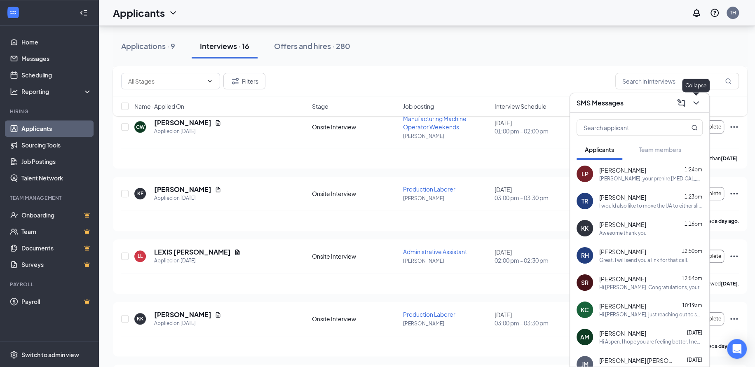
click at [696, 103] on icon "ChevronDown" at bounding box center [696, 103] width 10 height 10
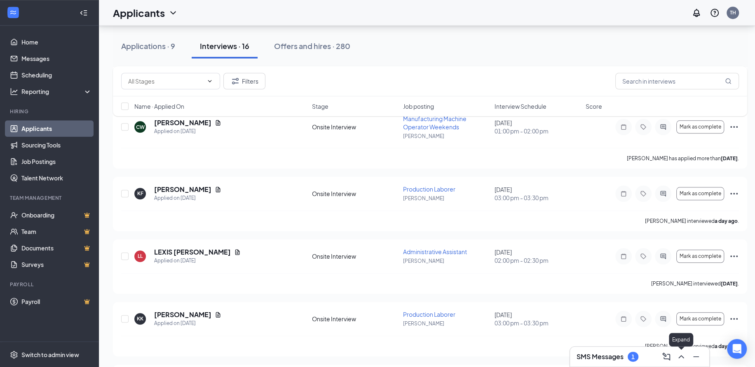
click at [682, 354] on icon "ChevronUp" at bounding box center [682, 357] width 10 height 10
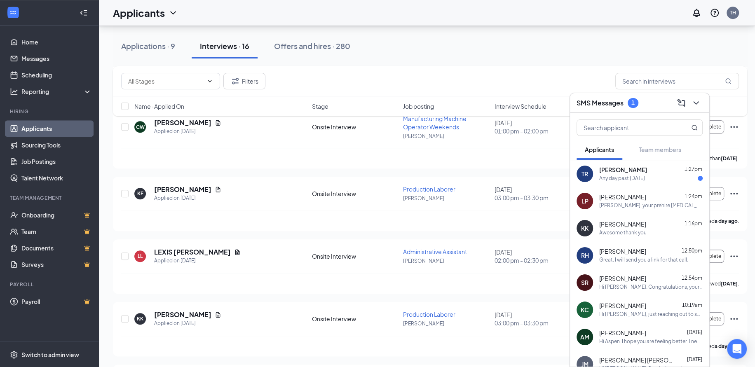
click at [621, 180] on div "Any day past [DATE]" at bounding box center [623, 178] width 46 height 7
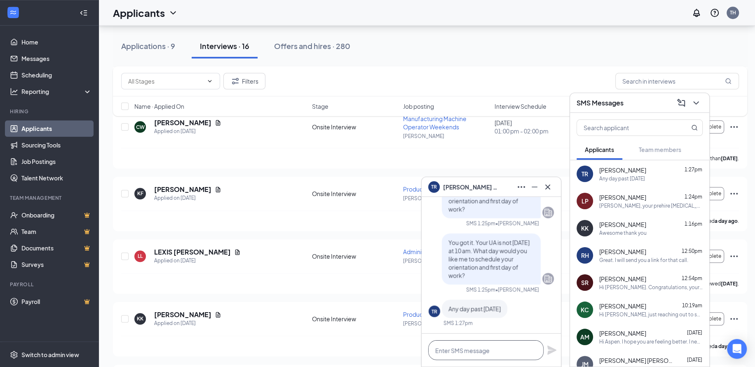
click at [513, 346] on textarea at bounding box center [485, 351] width 115 height 20
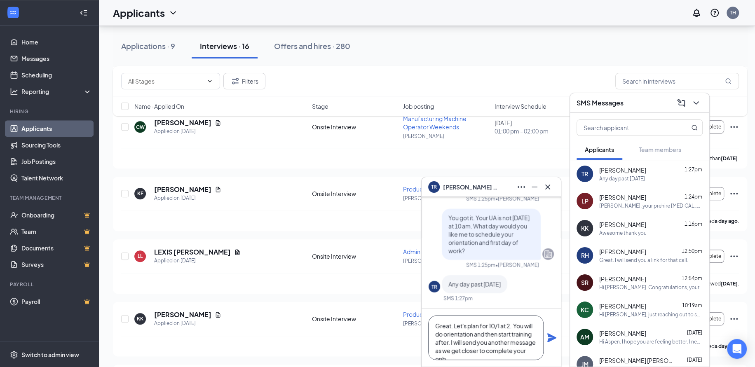
scroll to position [8, 0]
type textarea "Great. Let's plan for 10/1 at 2. You will do orientation and then start trainin…"
click at [549, 336] on icon "Plane" at bounding box center [552, 338] width 9 height 9
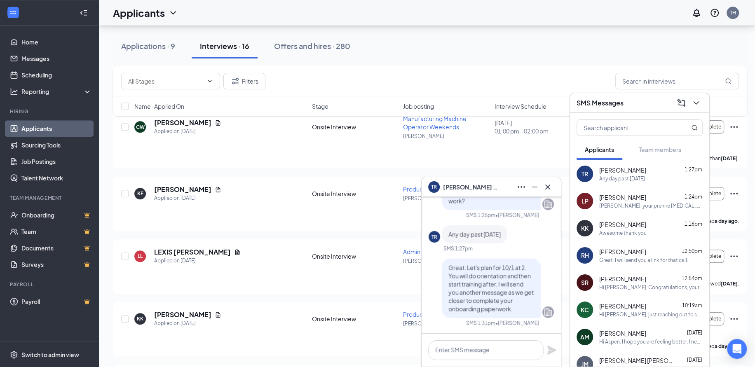
scroll to position [0, 0]
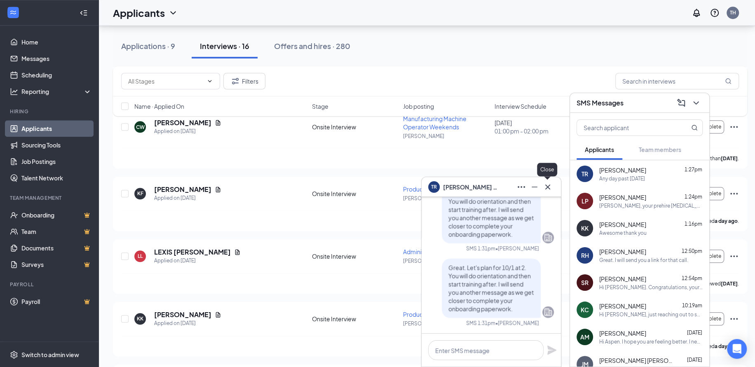
drag, startPoint x: 547, startPoint y: 186, endPoint x: 611, endPoint y: 161, distance: 68.7
click at [547, 186] on icon "Cross" at bounding box center [548, 186] width 5 height 5
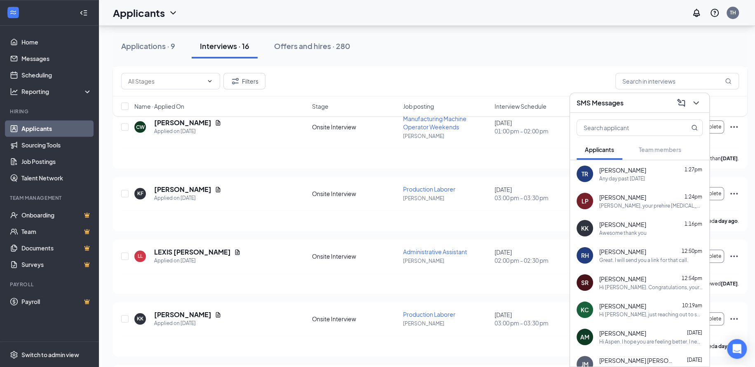
click at [699, 104] on icon "ChevronDown" at bounding box center [696, 103] width 10 height 10
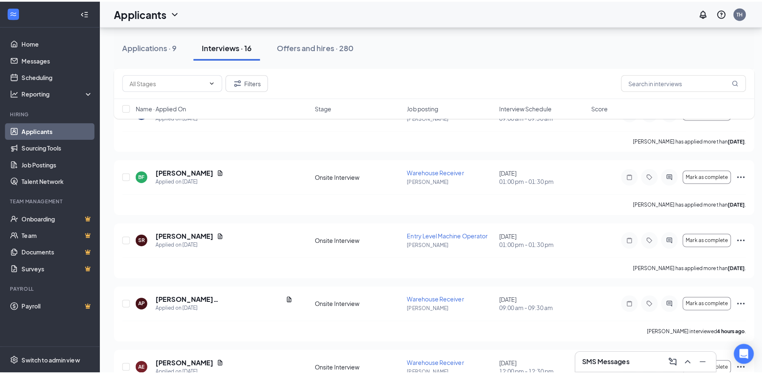
scroll to position [242, 0]
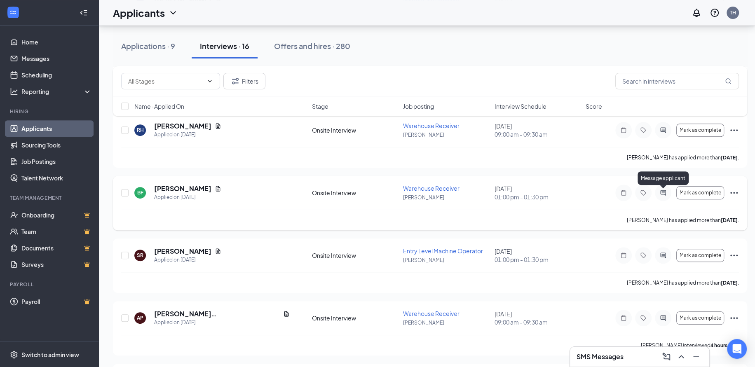
click at [665, 190] on icon "ActiveChat" at bounding box center [663, 192] width 5 height 5
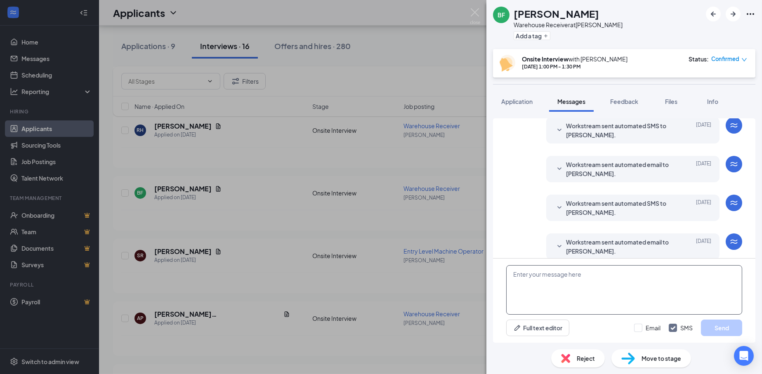
scroll to position [127, 0]
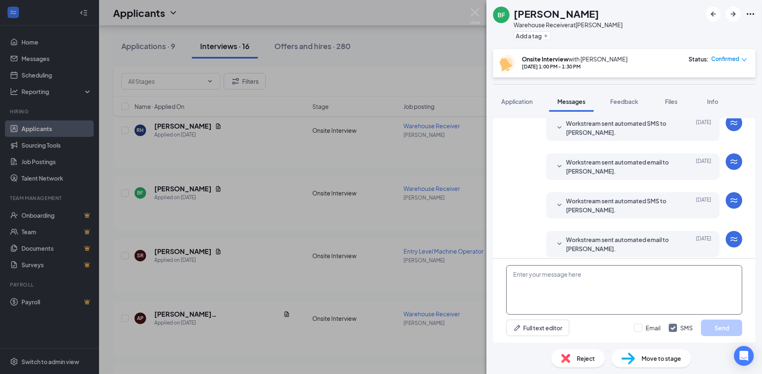
click at [553, 308] on textarea at bounding box center [624, 289] width 236 height 49
type textarea "Hi [PERSON_NAME], we missed you at your interview [DATE]. Did you want to resch…"
click at [639, 327] on input "Email" at bounding box center [647, 328] width 26 height 8
checkbox input "true"
click at [739, 330] on button "Send" at bounding box center [721, 328] width 41 height 16
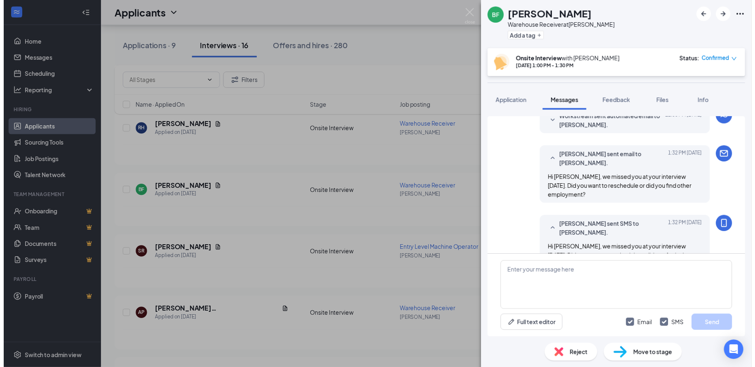
scroll to position [334, 0]
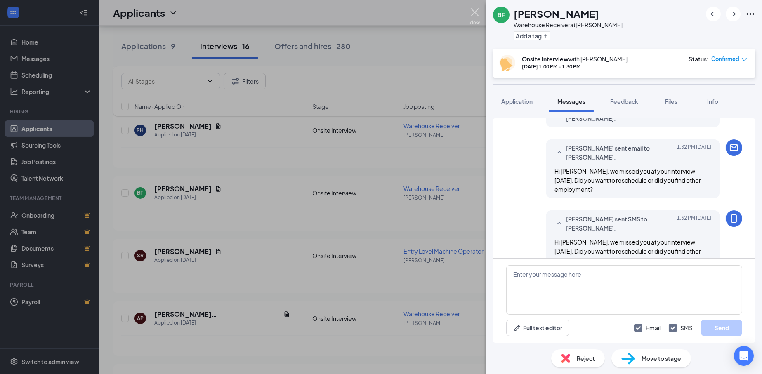
click at [475, 14] on img at bounding box center [475, 16] width 10 height 16
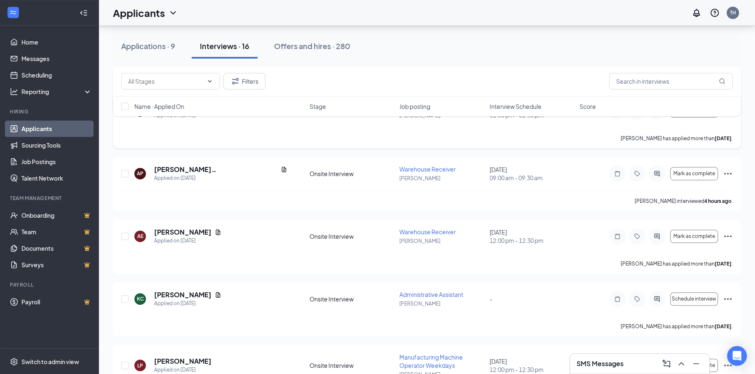
scroll to position [412, 0]
